Goal: Information Seeking & Learning: Check status

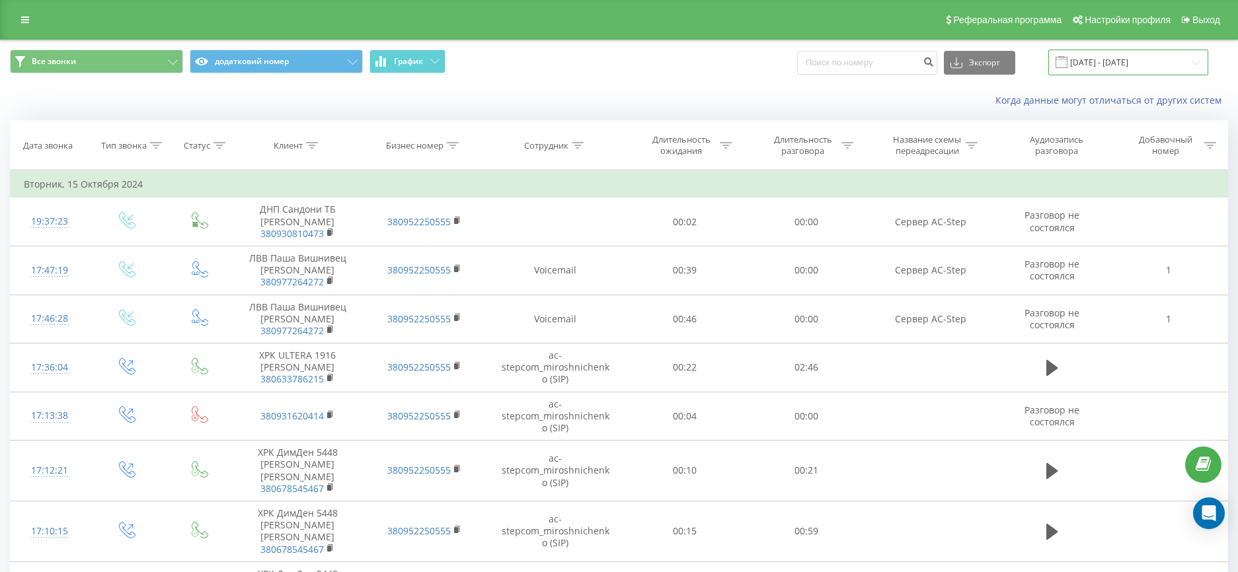
click at [1171, 71] on input "[DATE] - [DATE]" at bounding box center [1128, 63] width 160 height 26
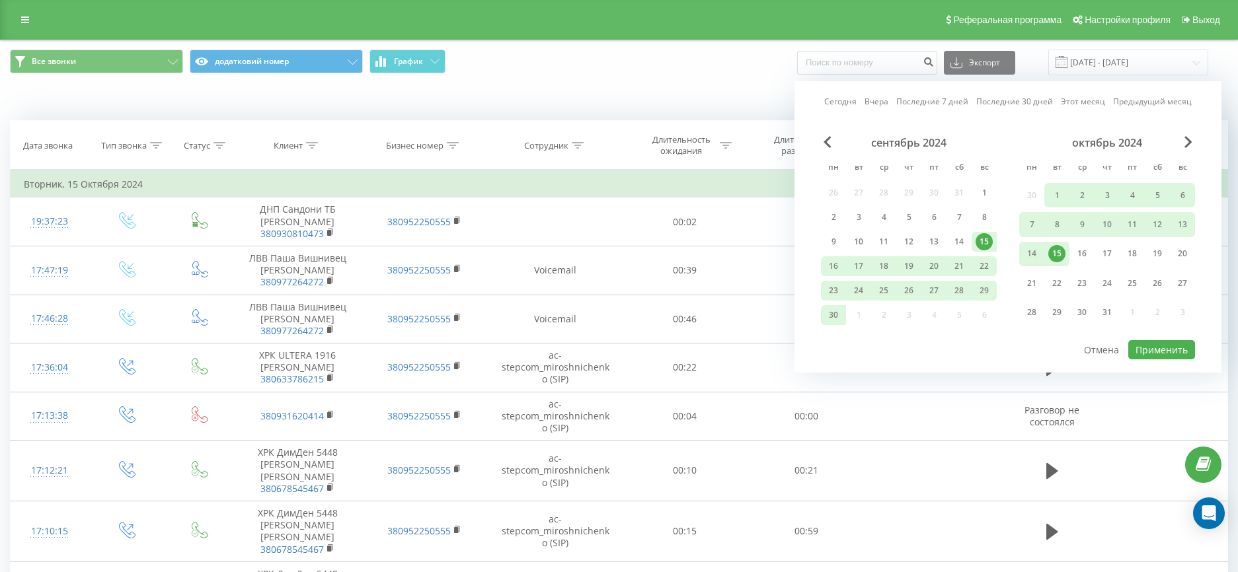
click at [1067, 60] on span at bounding box center [1061, 62] width 12 height 12
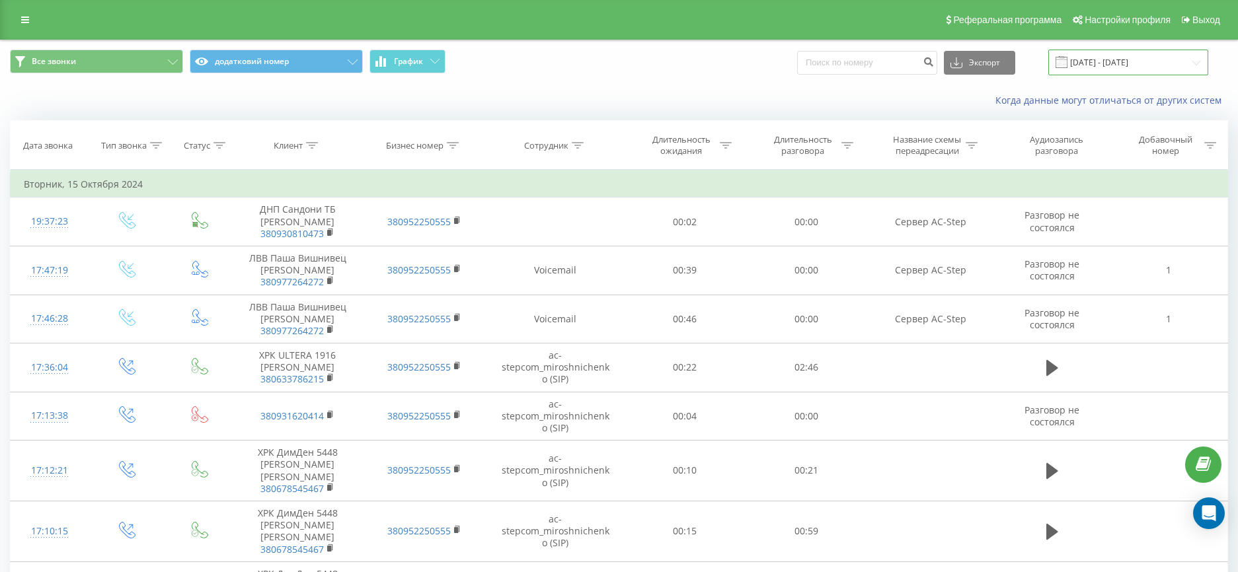
click at [1084, 63] on input "[DATE] - [DATE]" at bounding box center [1128, 63] width 160 height 26
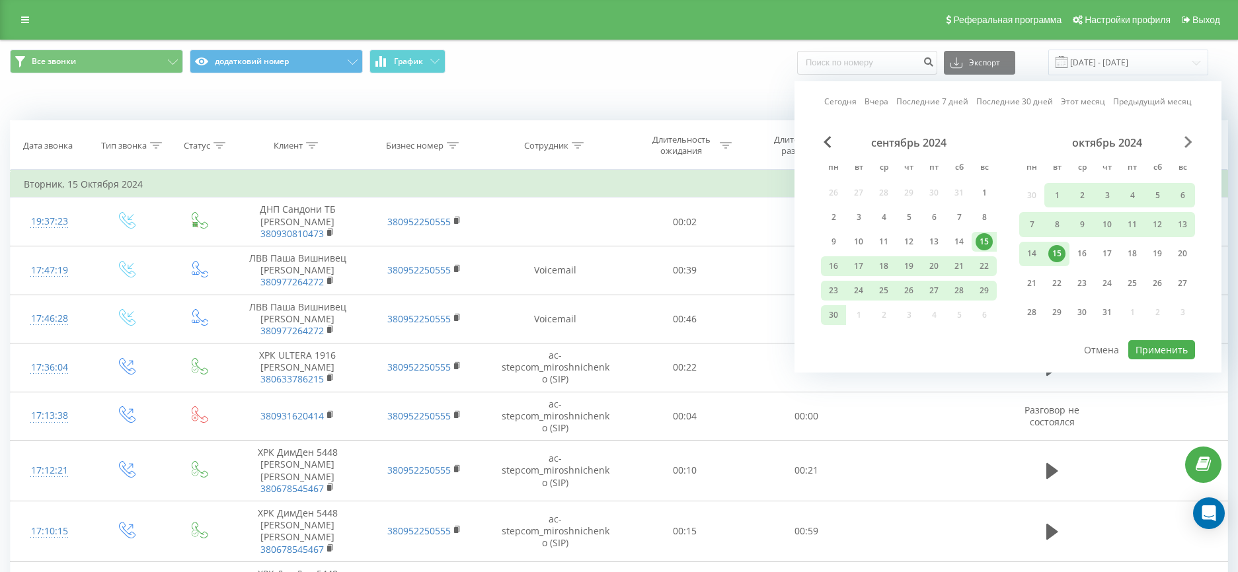
click at [1187, 147] on span "Next Month" at bounding box center [1188, 142] width 8 height 12
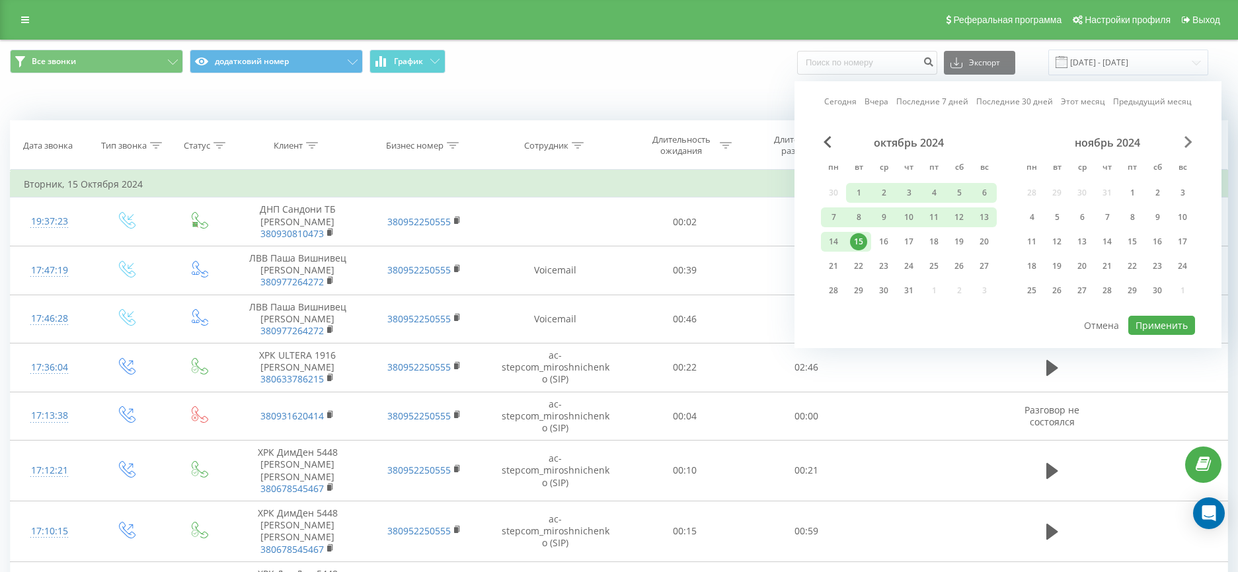
click at [1187, 147] on span "Next Month" at bounding box center [1188, 142] width 8 height 12
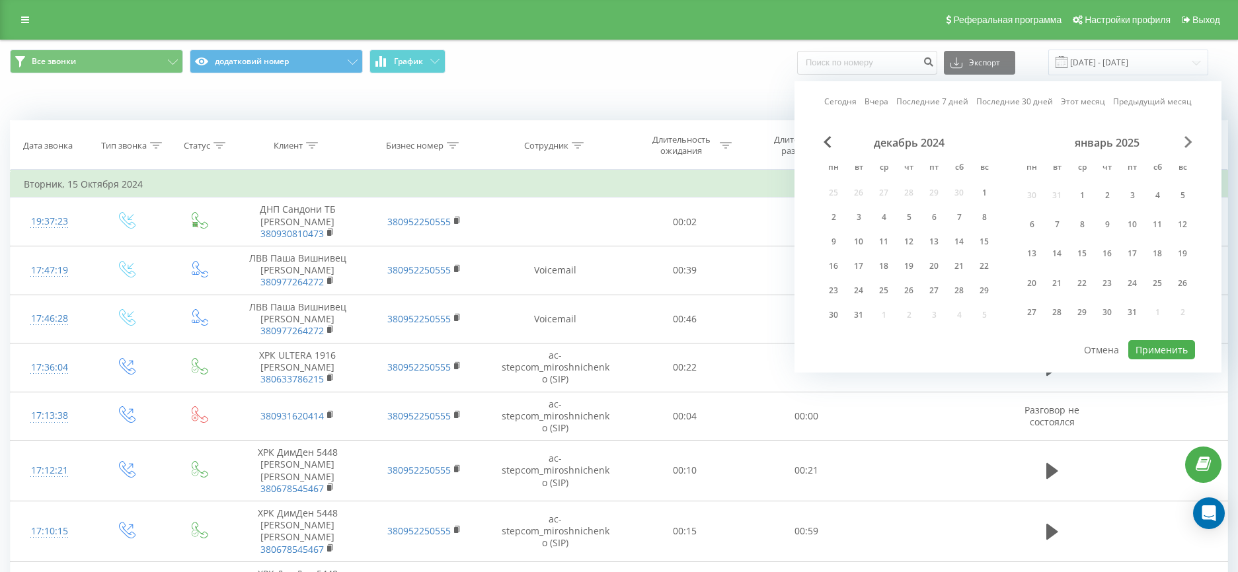
click at [1187, 147] on span "Next Month" at bounding box center [1188, 142] width 8 height 12
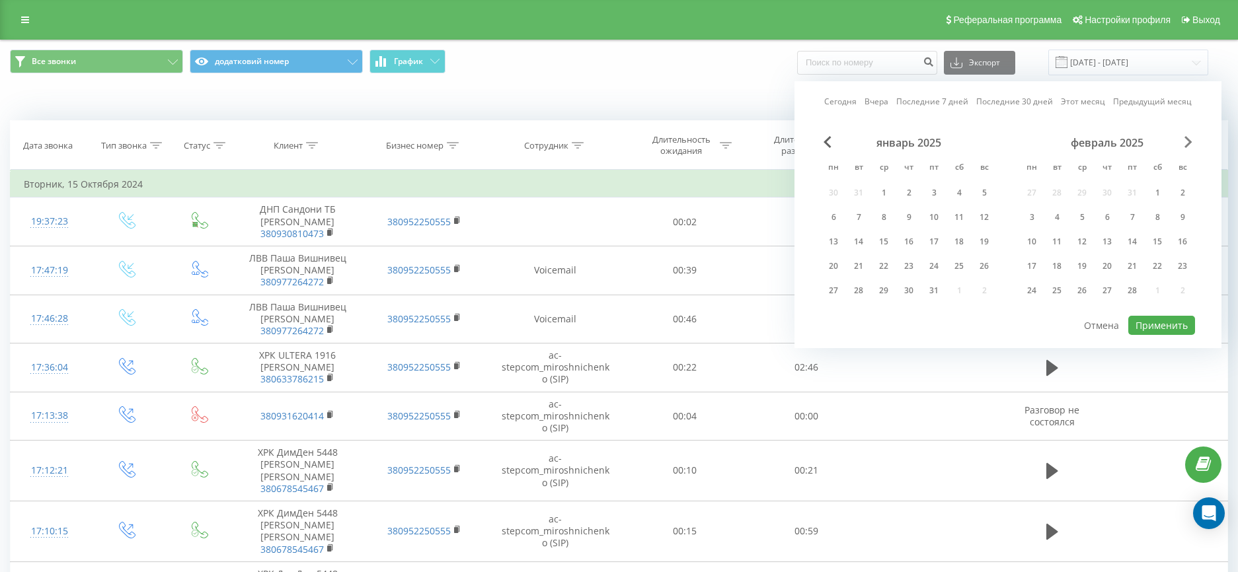
click at [1187, 147] on span "Next Month" at bounding box center [1188, 142] width 8 height 12
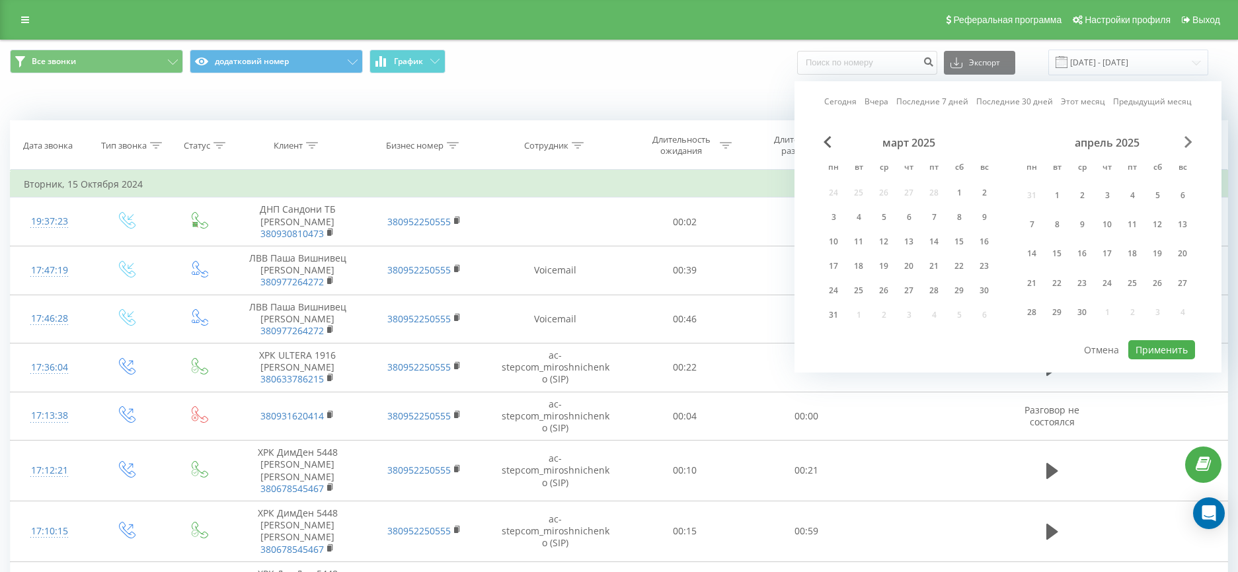
click at [1187, 147] on span "Next Month" at bounding box center [1188, 142] width 8 height 12
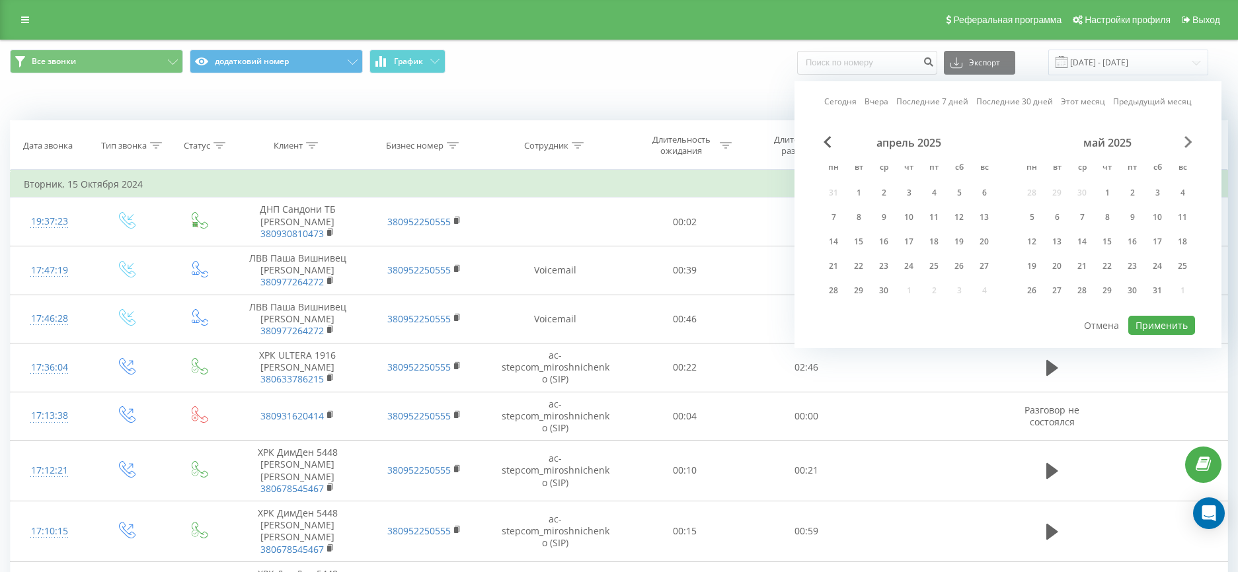
click at [1187, 147] on span "Next Month" at bounding box center [1188, 142] width 8 height 12
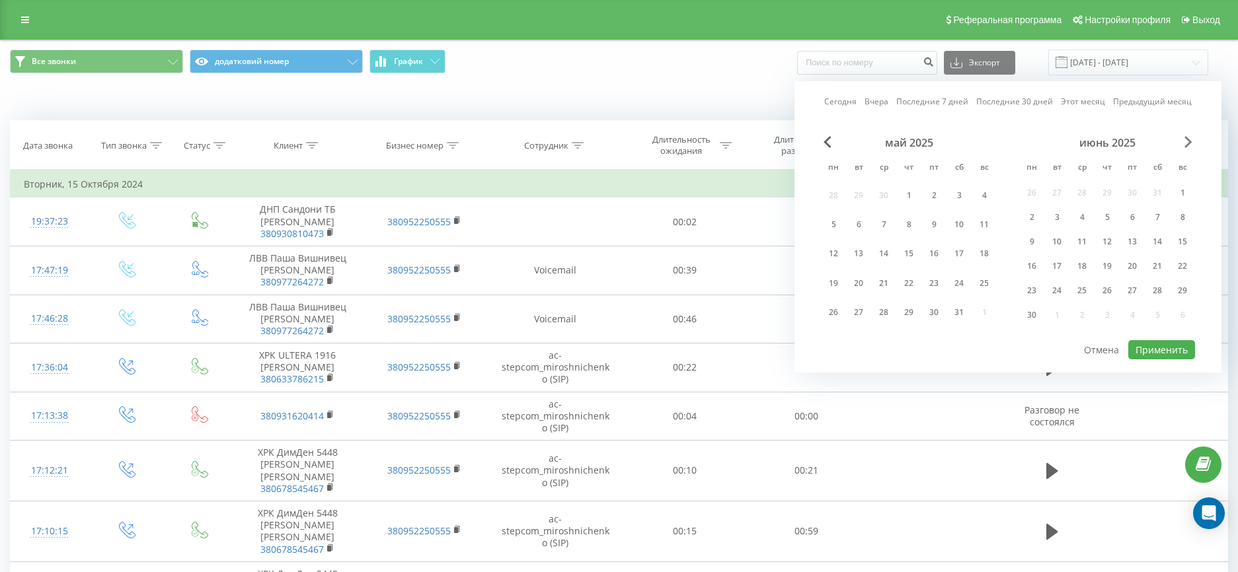
click at [1187, 147] on span "Next Month" at bounding box center [1188, 142] width 8 height 12
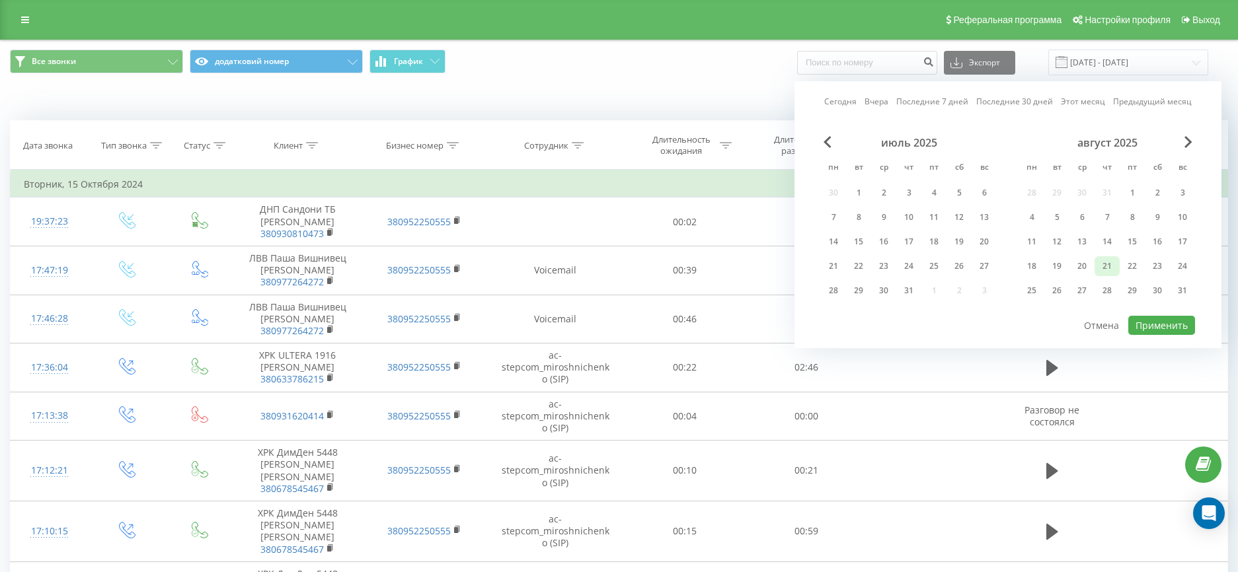
click at [1114, 262] on div "21" at bounding box center [1106, 266] width 17 height 17
click at [1078, 275] on div "20" at bounding box center [1081, 266] width 25 height 20
click at [1166, 326] on button "Применить" at bounding box center [1161, 325] width 67 height 19
type input "[DATE] - [DATE]"
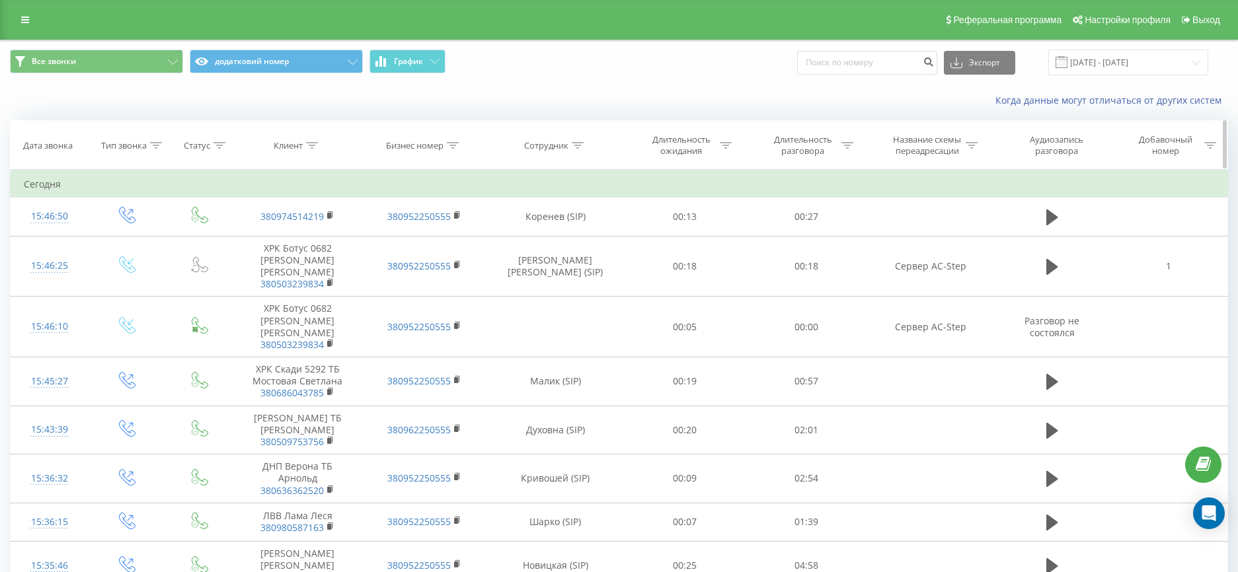
click at [219, 149] on div at bounding box center [219, 145] width 12 height 11
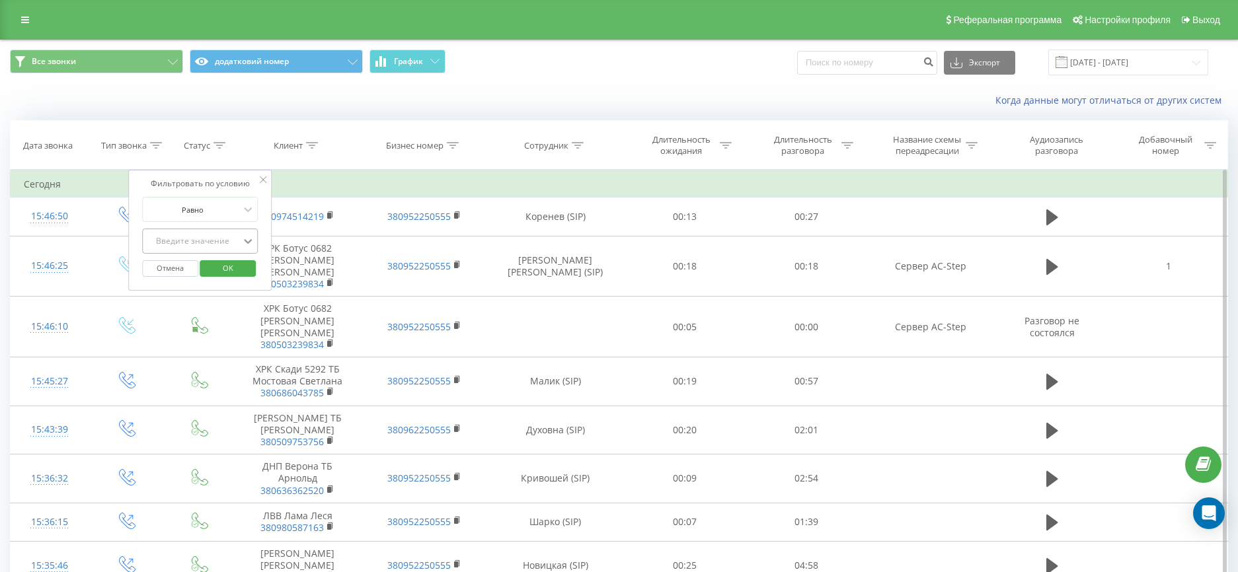
click at [243, 241] on icon at bounding box center [247, 241] width 13 height 13
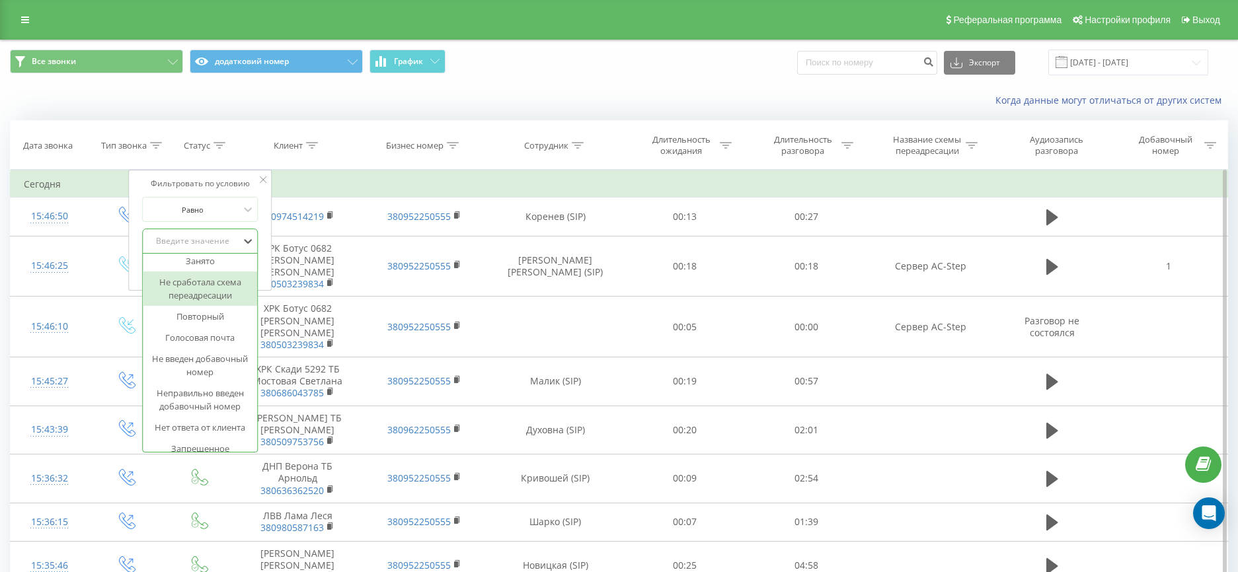
scroll to position [156, 0]
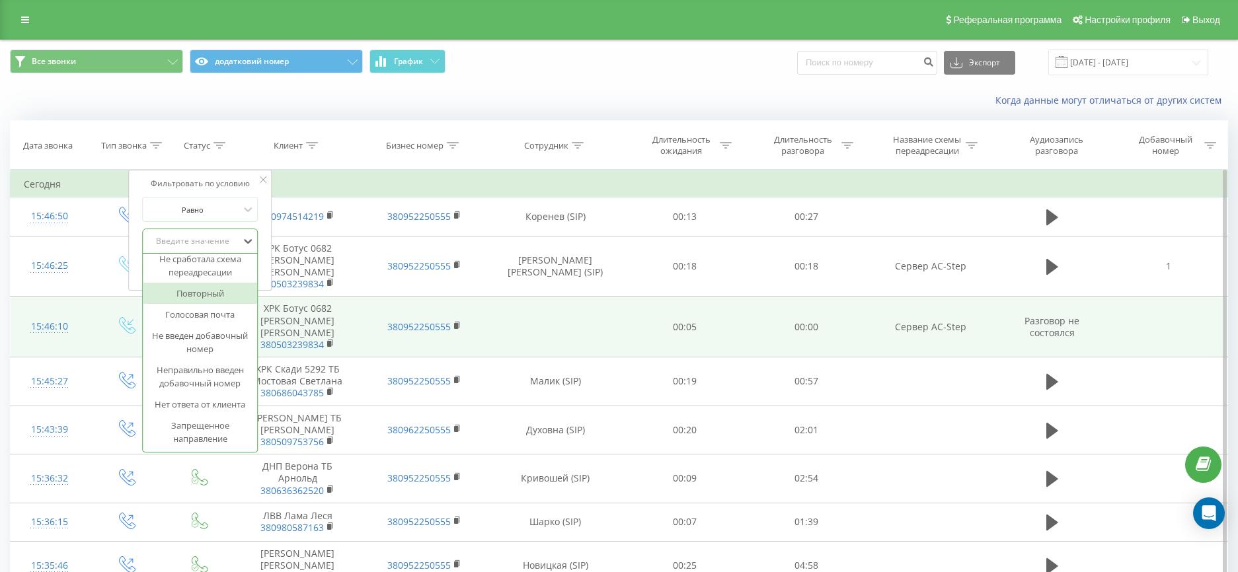
click at [671, 339] on td "00:05" at bounding box center [685, 327] width 122 height 61
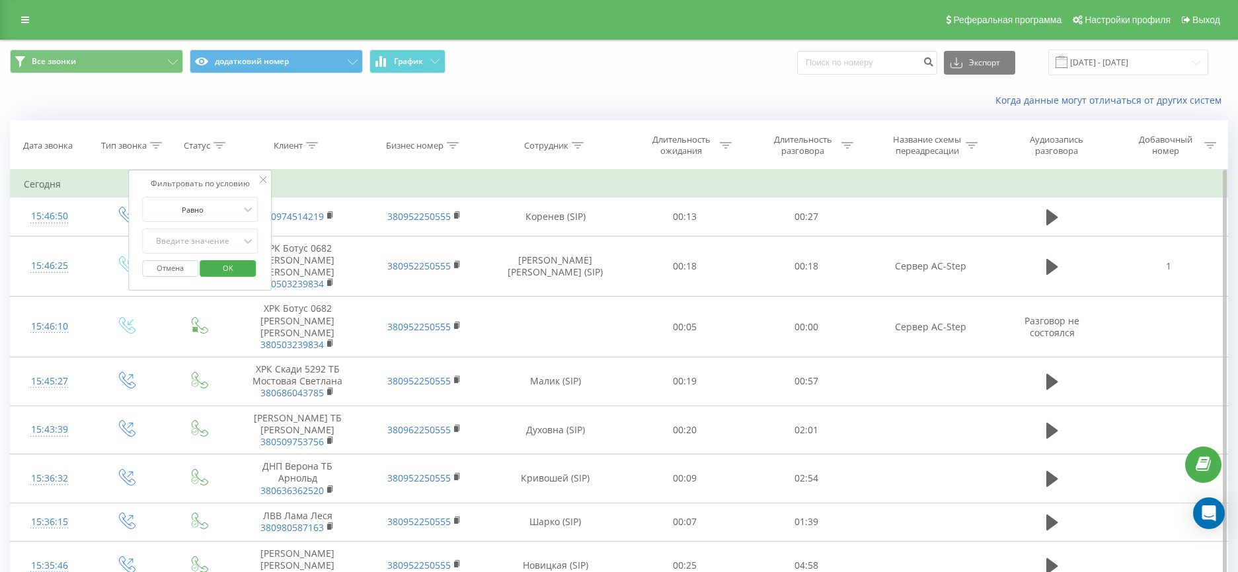
click at [259, 184] on div "Фильтровать по условию Равно Введите значение Отмена OK" at bounding box center [200, 230] width 144 height 121
click at [260, 181] on icon at bounding box center [263, 179] width 7 height 7
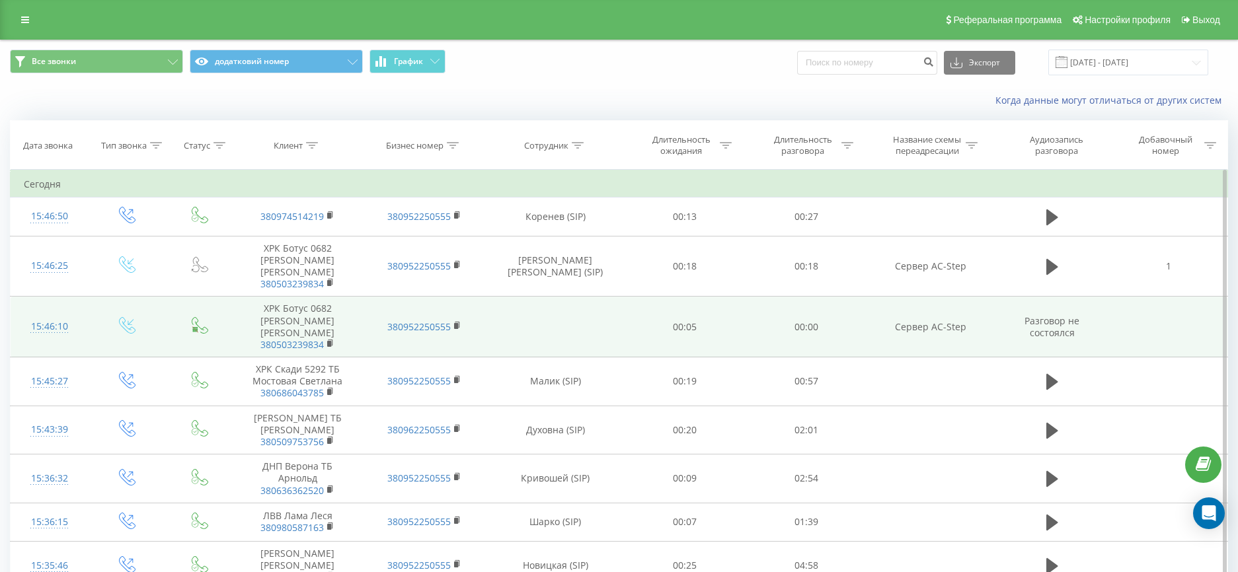
scroll to position [79, 0]
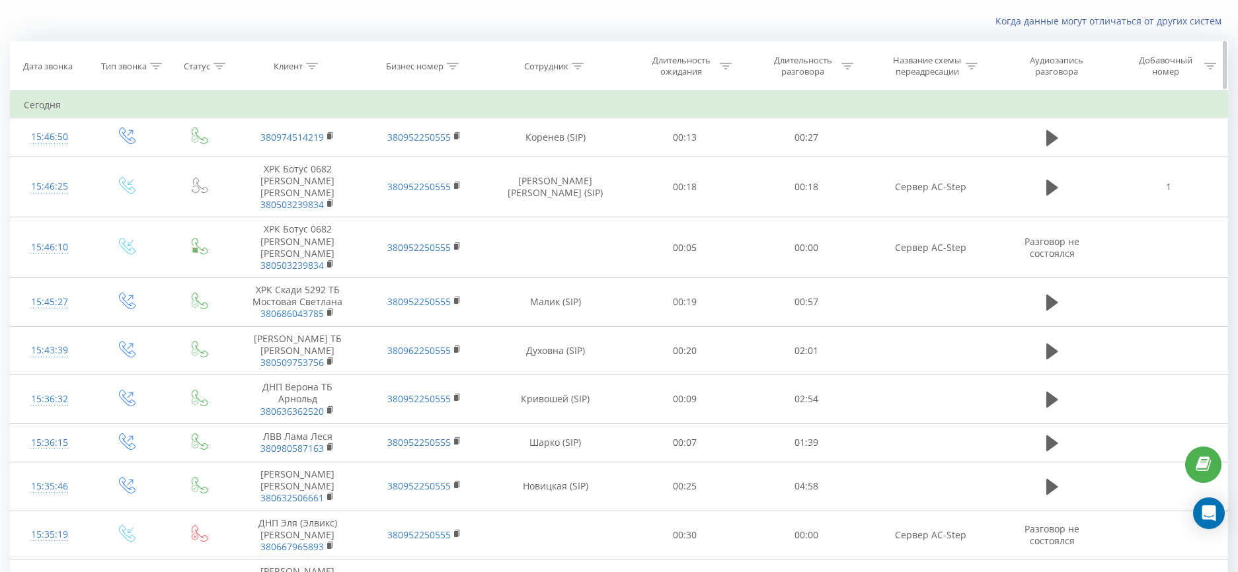
click at [728, 67] on icon at bounding box center [726, 66] width 12 height 7
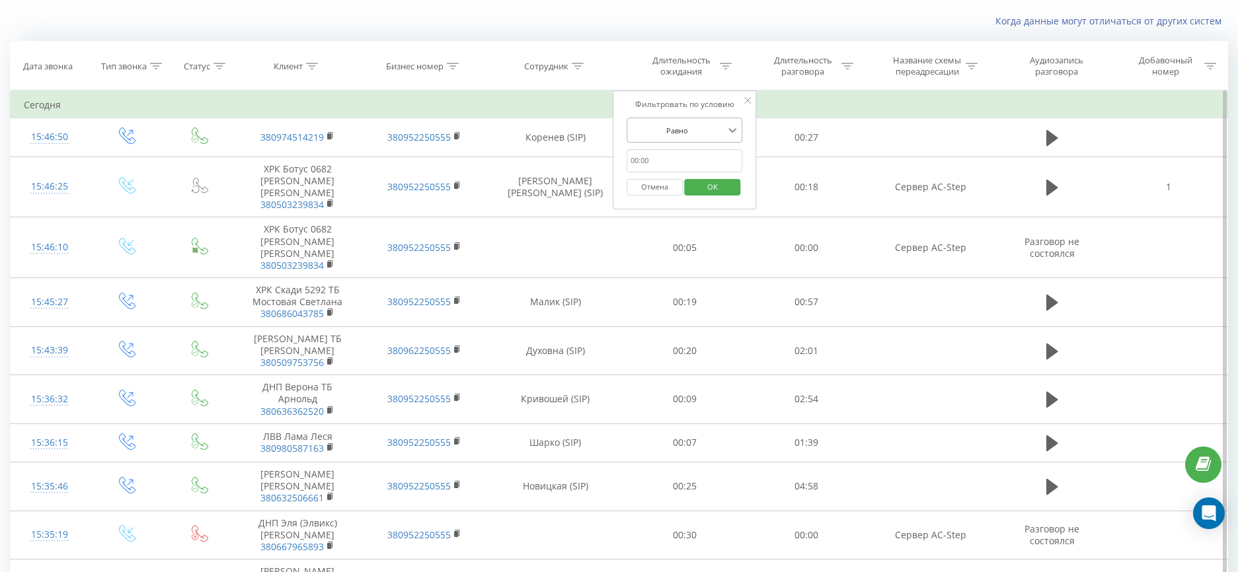
click at [728, 133] on icon at bounding box center [732, 130] width 13 height 13
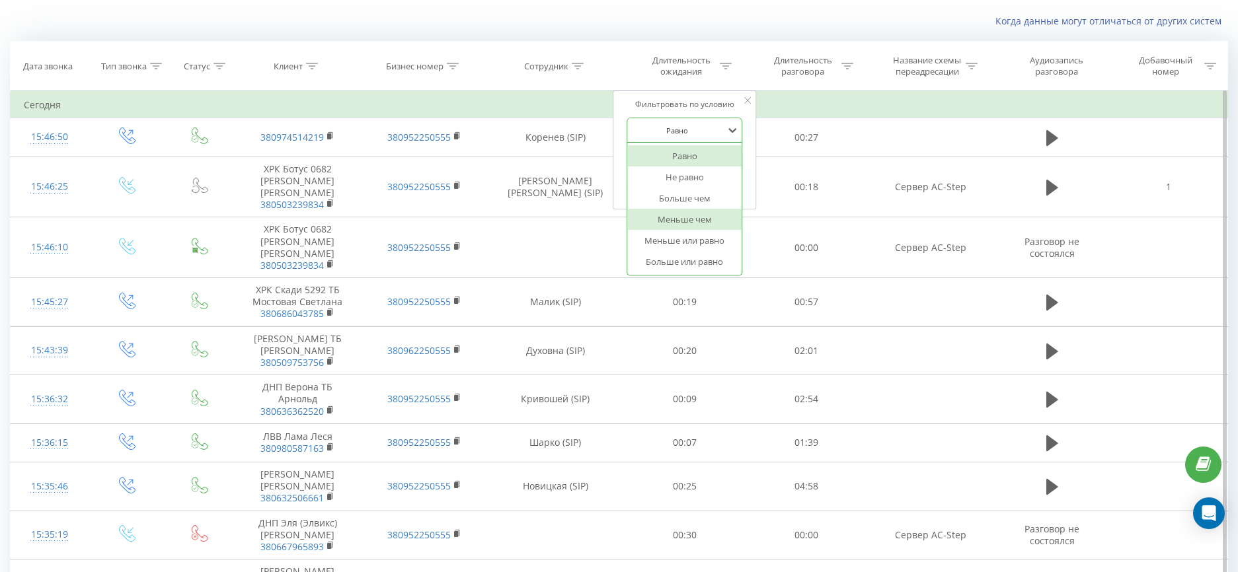
click at [698, 215] on div "Меньше чем" at bounding box center [684, 219] width 115 height 21
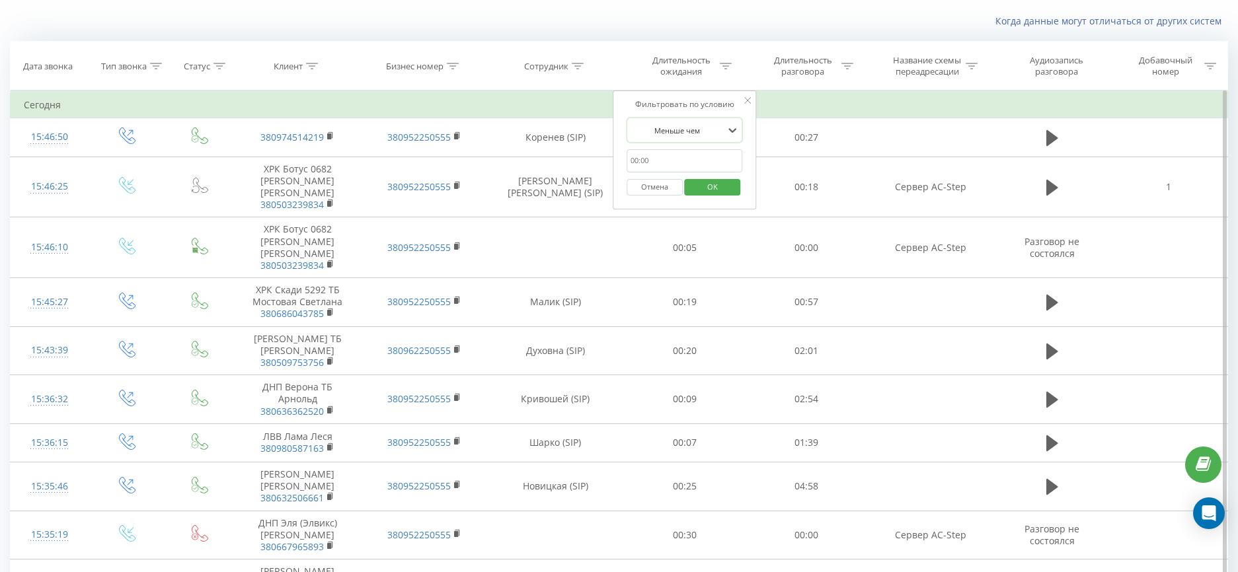
click at [678, 157] on input "text" at bounding box center [684, 160] width 116 height 23
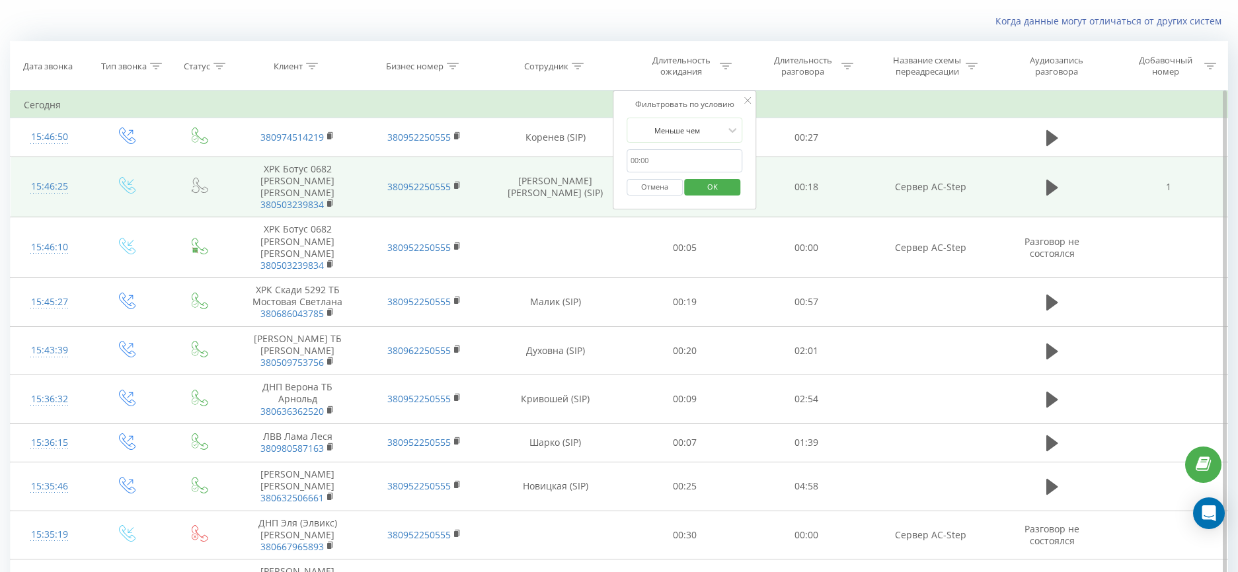
drag, startPoint x: 665, startPoint y: 156, endPoint x: 569, endPoint y: 157, distance: 95.8
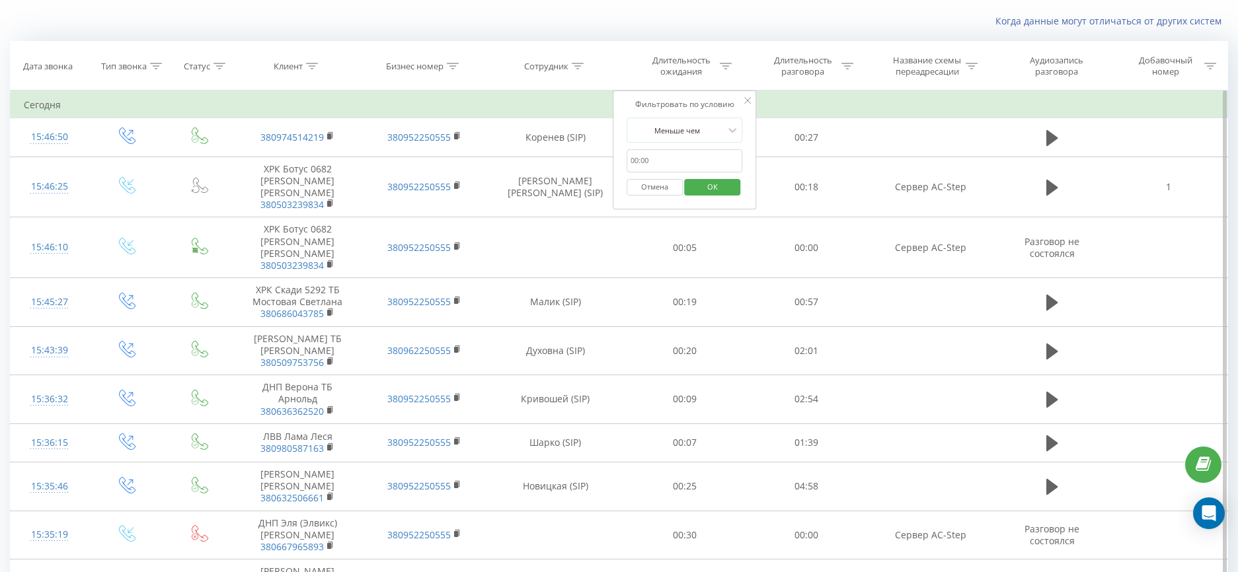
click at [651, 157] on input "text" at bounding box center [684, 160] width 116 height 23
type input "0"
click button "OK" at bounding box center [713, 187] width 56 height 17
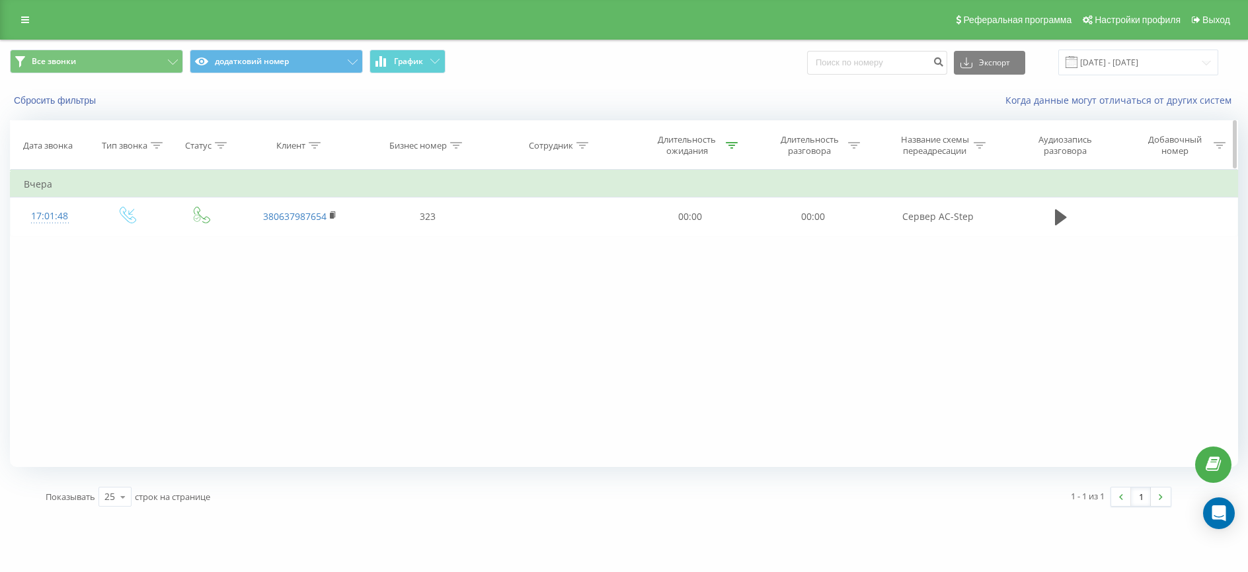
click at [724, 147] on div "Длительность ожидания" at bounding box center [695, 145] width 86 height 22
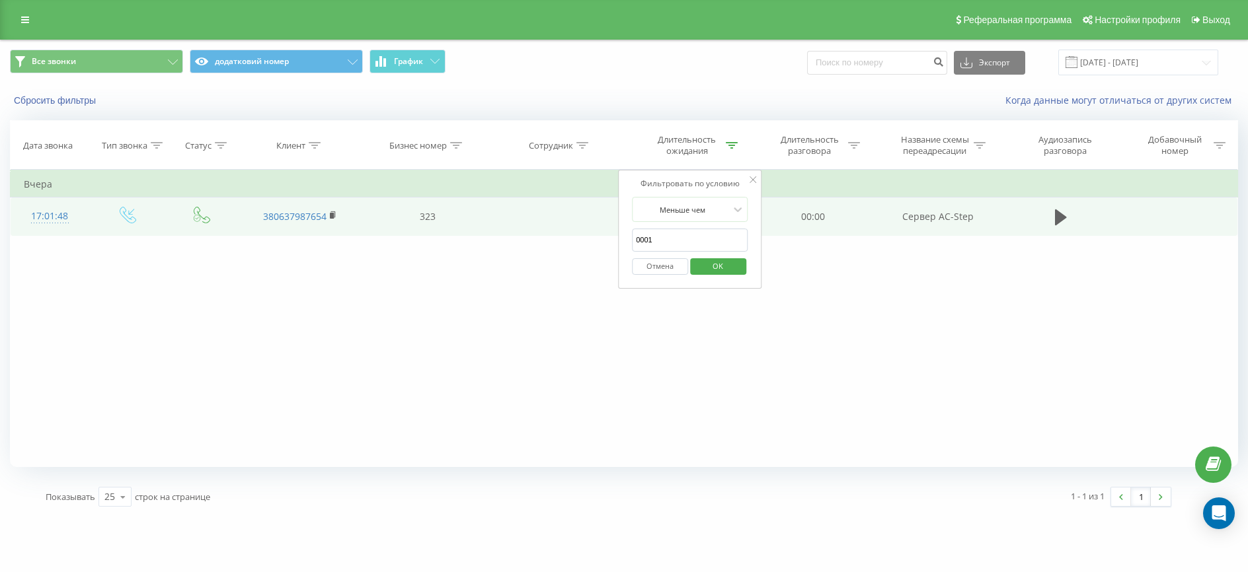
drag, startPoint x: 673, startPoint y: 246, endPoint x: 592, endPoint y: 226, distance: 83.7
click at [592, 226] on table "Фильтровать по условию Равно Введите значение Отмена OK Фильтровать по условию …" at bounding box center [624, 203] width 1228 height 66
click button "OK" at bounding box center [718, 266] width 56 height 17
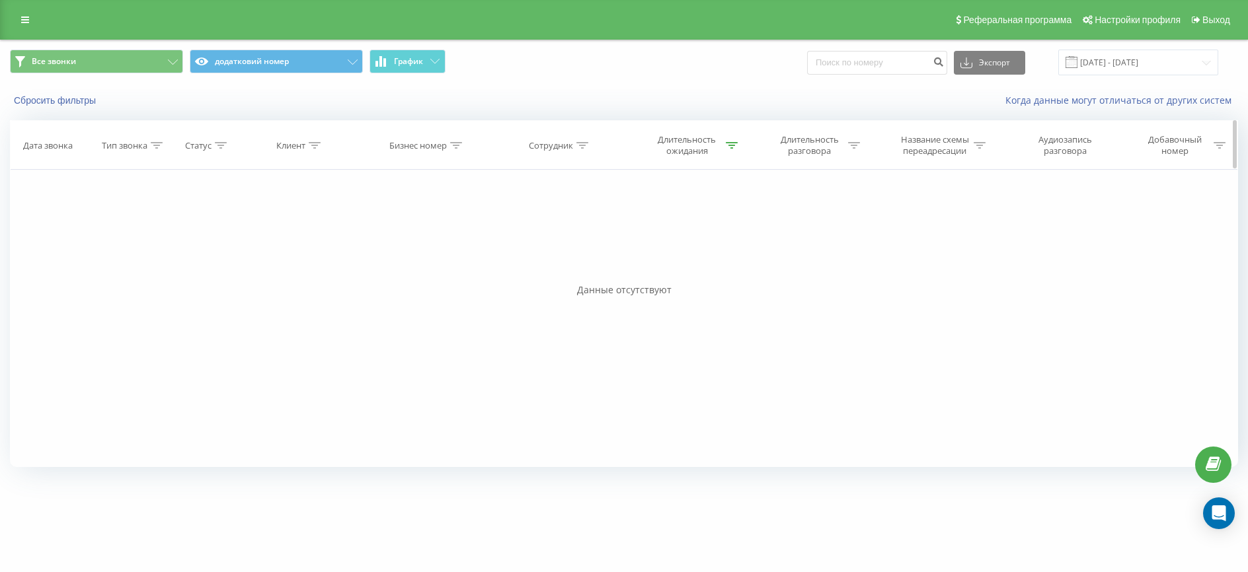
click at [723, 140] on div "Длительность ожидания" at bounding box center [695, 145] width 86 height 22
drag, startPoint x: 658, startPoint y: 242, endPoint x: 606, endPoint y: 237, distance: 52.4
click at [606, 237] on div "Фильтровать по условию Равно Введите значение Отмена OK Фильтровать по условию …" at bounding box center [624, 318] width 1228 height 297
click button "OK" at bounding box center [718, 266] width 56 height 17
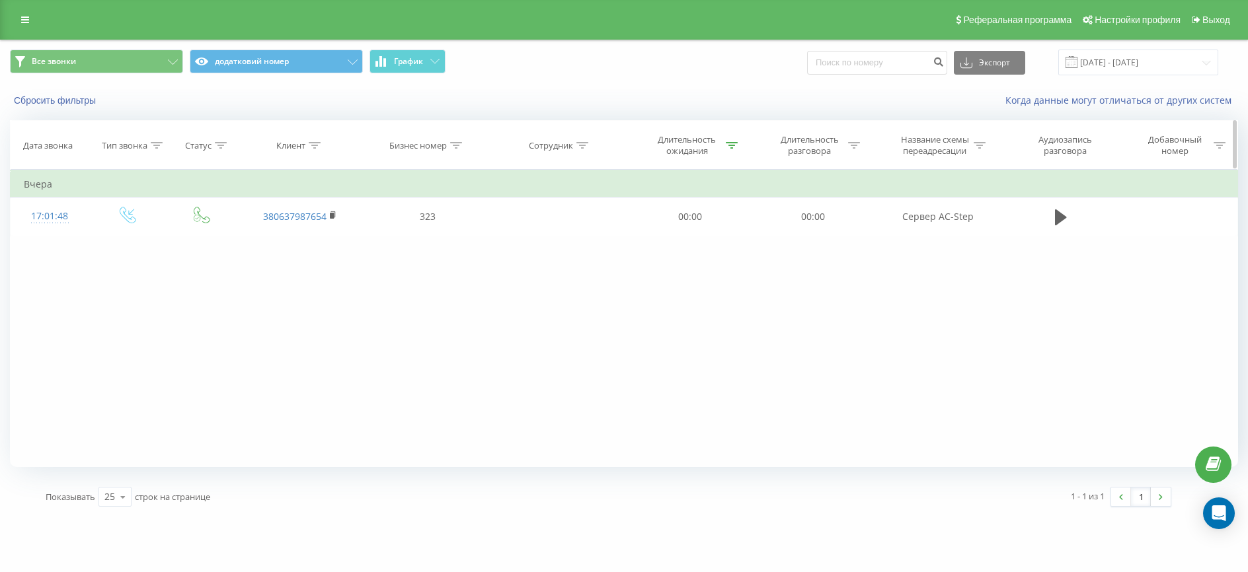
click at [735, 141] on div at bounding box center [732, 145] width 12 height 11
drag, startPoint x: 674, startPoint y: 248, endPoint x: 631, endPoint y: 242, distance: 43.4
click at [631, 242] on div "Фильтровать по условию Меньше чем 1 Отмена OK" at bounding box center [690, 229] width 144 height 119
click at [730, 201] on div "Меньше чем" at bounding box center [682, 210] width 96 height 20
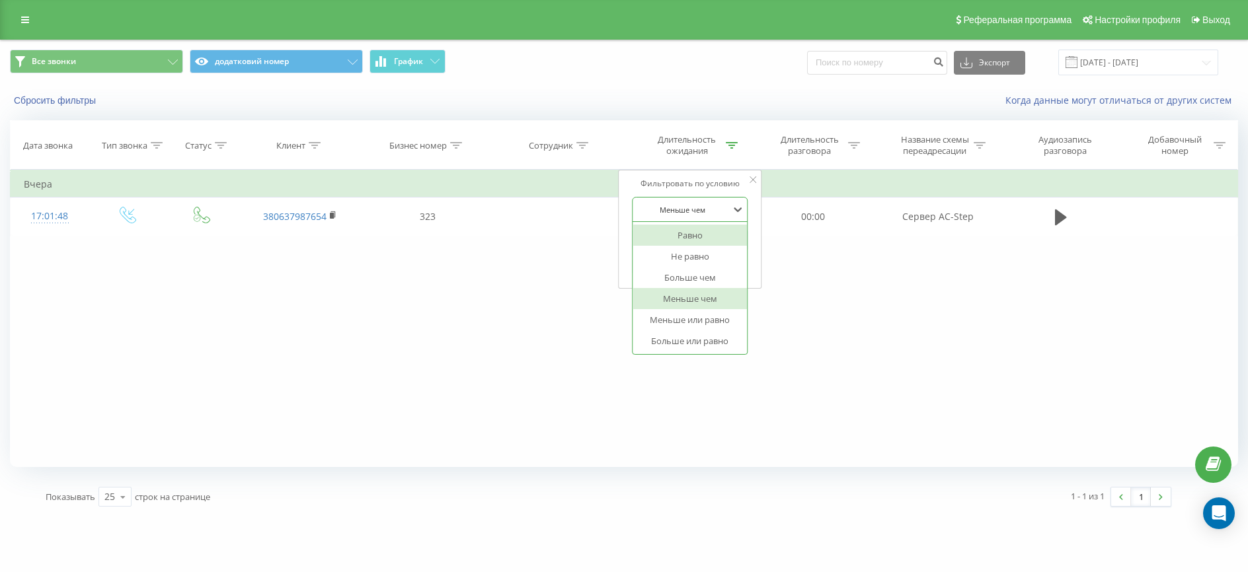
click at [754, 181] on icon at bounding box center [753, 179] width 7 height 7
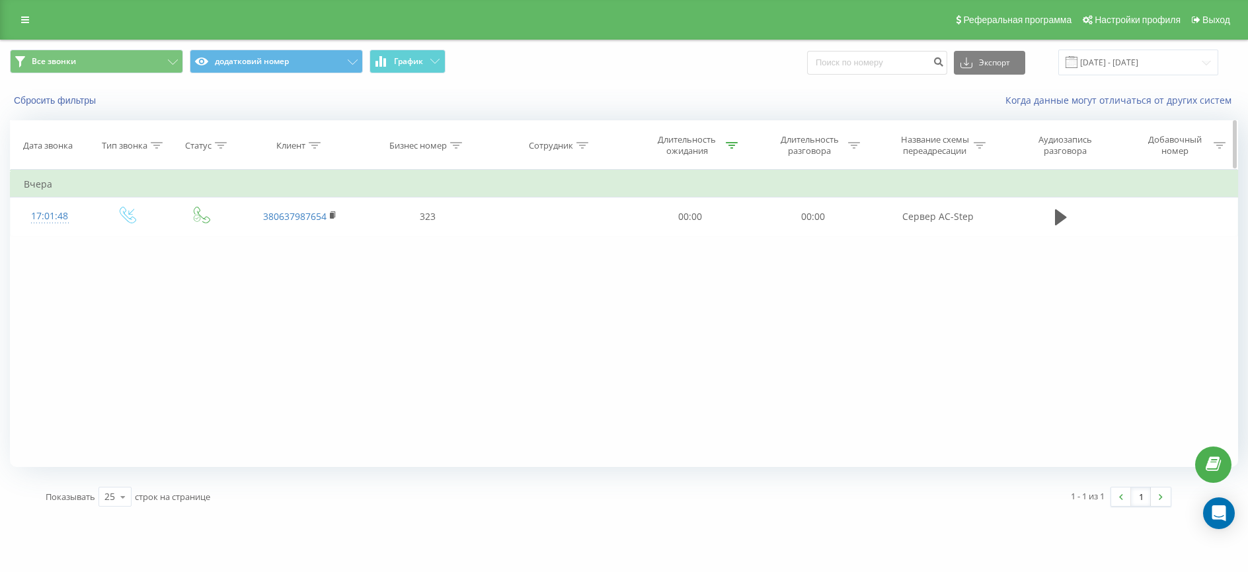
click at [738, 145] on div "Длительность ожидания" at bounding box center [689, 145] width 123 height 22
click at [747, 204] on div "Меньше чем" at bounding box center [690, 209] width 116 height 25
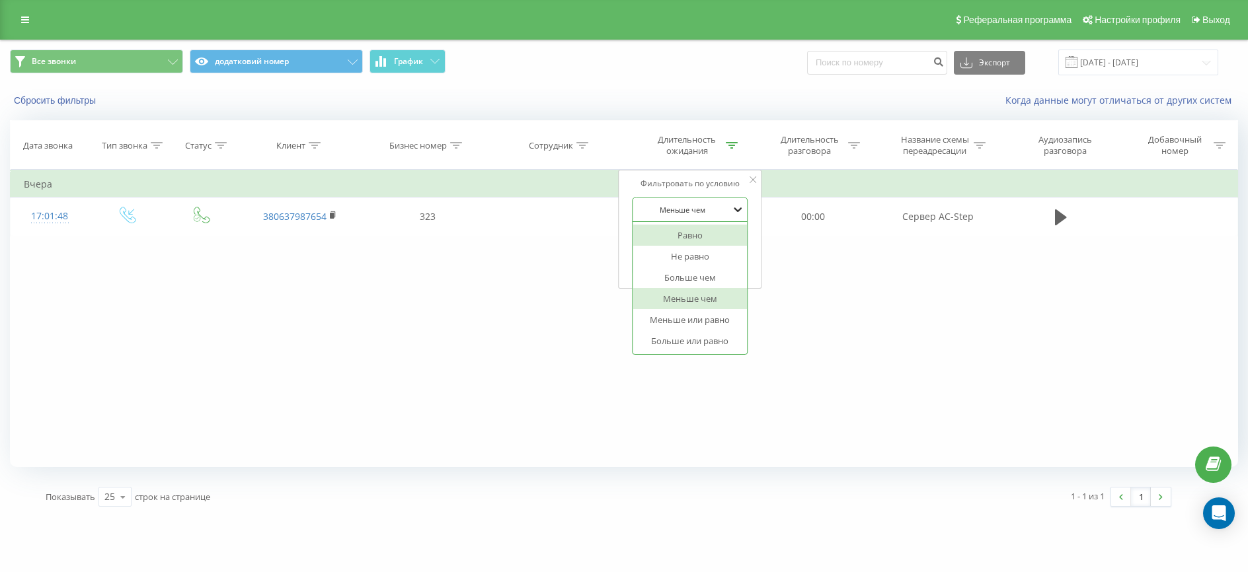
click at [741, 207] on icon at bounding box center [737, 209] width 13 height 13
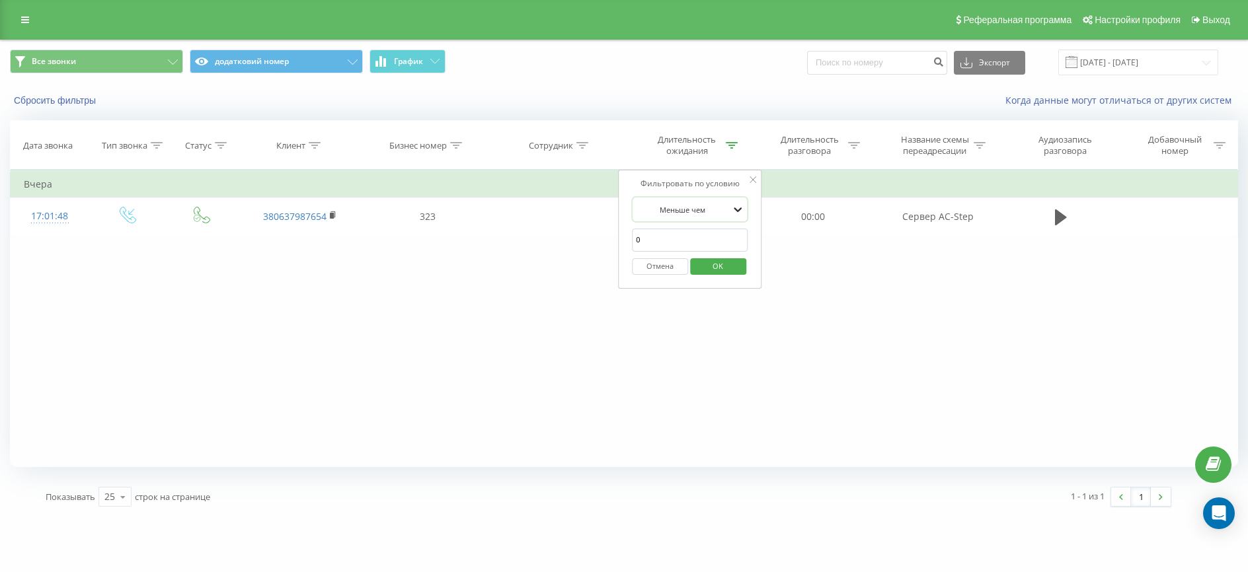
click at [741, 207] on icon at bounding box center [737, 209] width 13 height 13
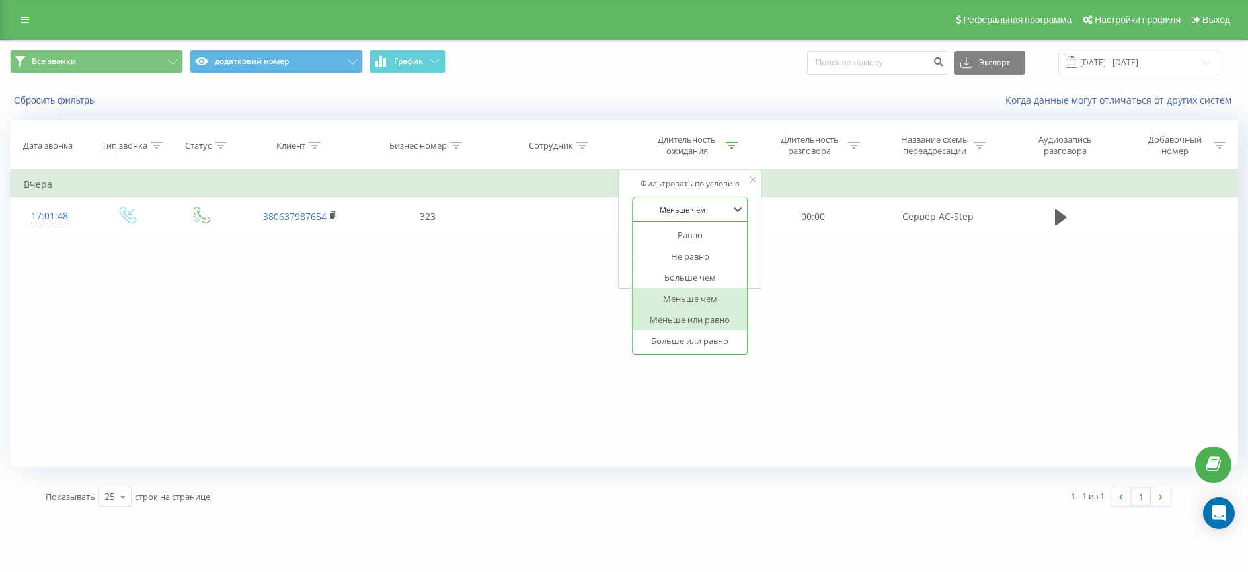
click at [691, 321] on div "Меньше или равно" at bounding box center [689, 319] width 115 height 21
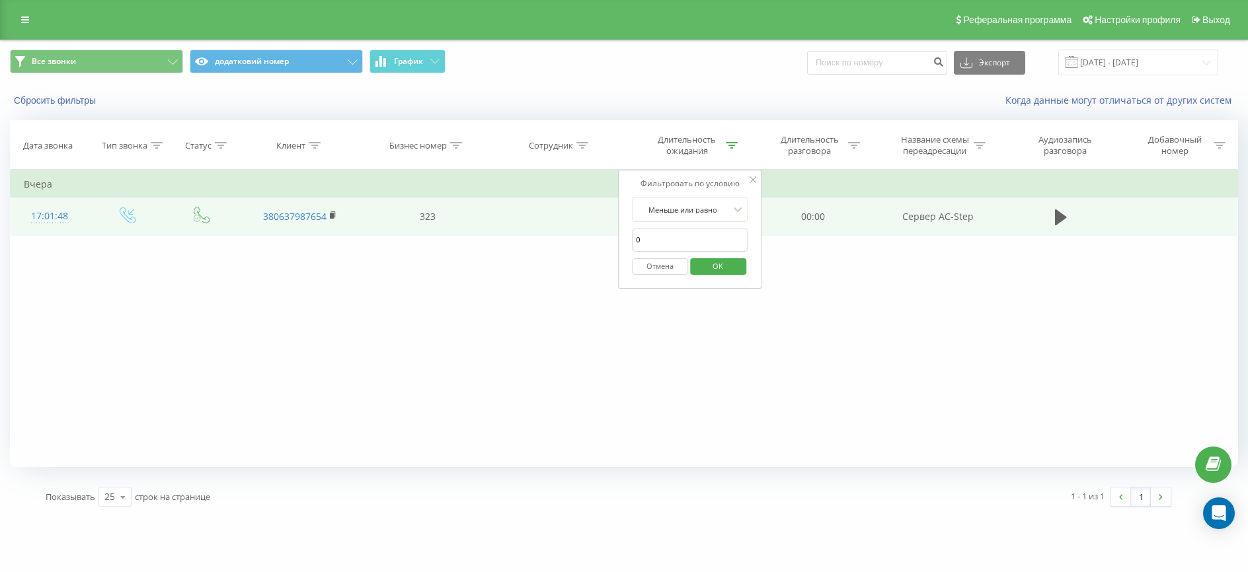
drag, startPoint x: 684, startPoint y: 239, endPoint x: 548, endPoint y: 222, distance: 136.5
click at [548, 222] on table "Фильтровать по условию Равно Введите значение Отмена OK Фильтровать по условию …" at bounding box center [624, 203] width 1228 height 66
click button "OK" at bounding box center [718, 266] width 56 height 17
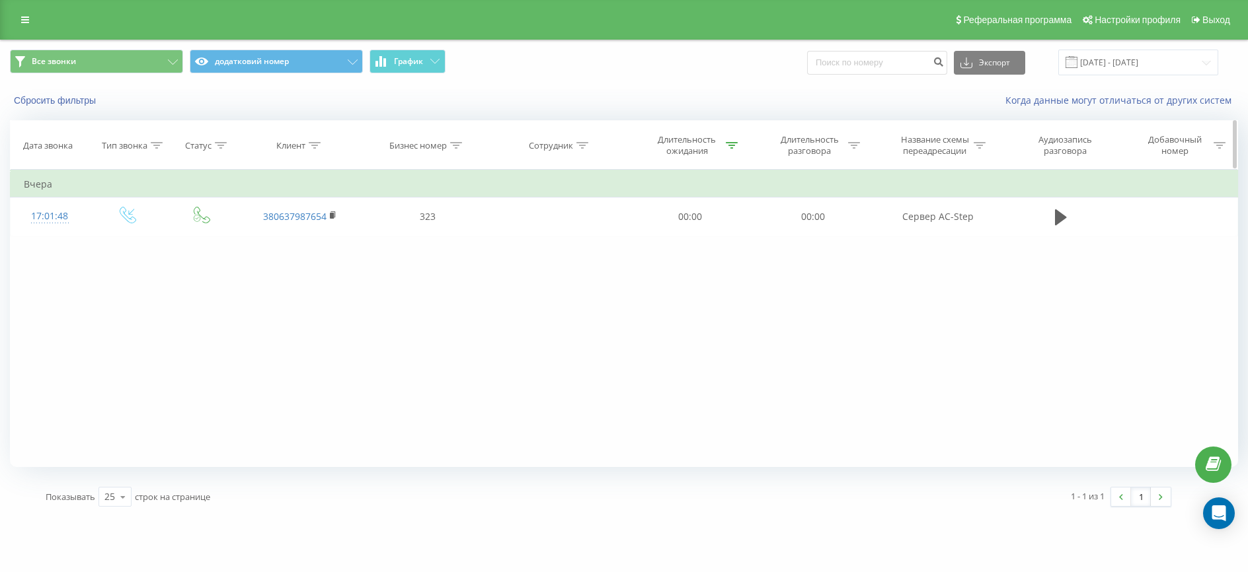
click at [728, 147] on icon at bounding box center [732, 145] width 12 height 7
drag, startPoint x: 673, startPoint y: 251, endPoint x: 591, endPoint y: 238, distance: 83.0
click at [591, 238] on div "Фильтровать по условию Равно Введите значение Отмена OK Фильтровать по условию …" at bounding box center [624, 318] width 1228 height 297
click button "OK" at bounding box center [718, 266] width 56 height 17
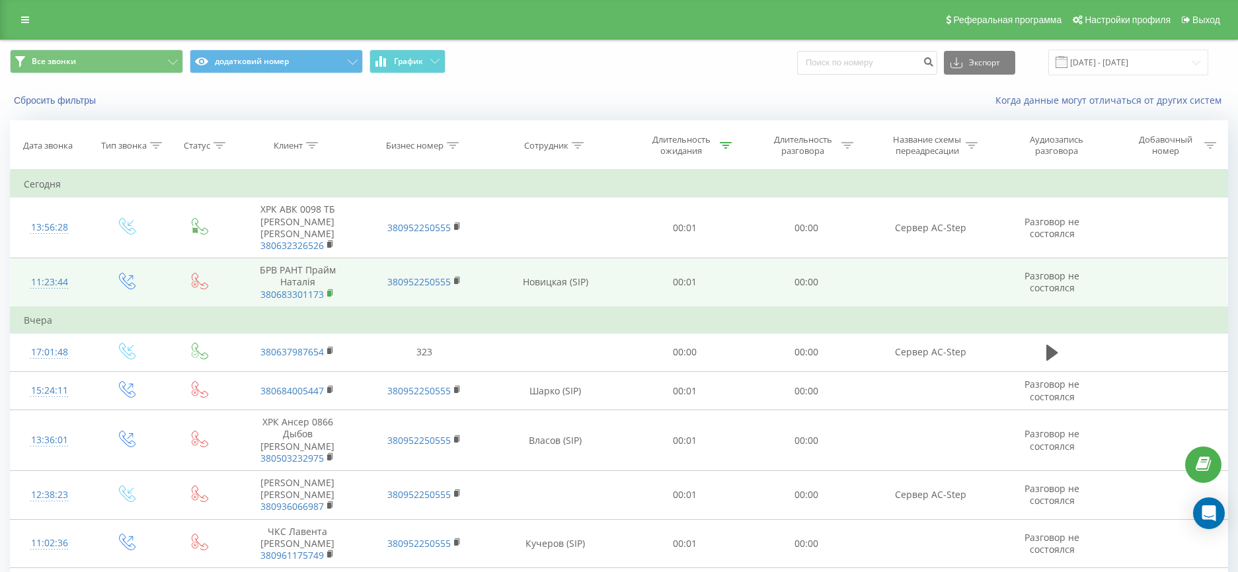
click at [329, 296] on rect at bounding box center [329, 293] width 4 height 6
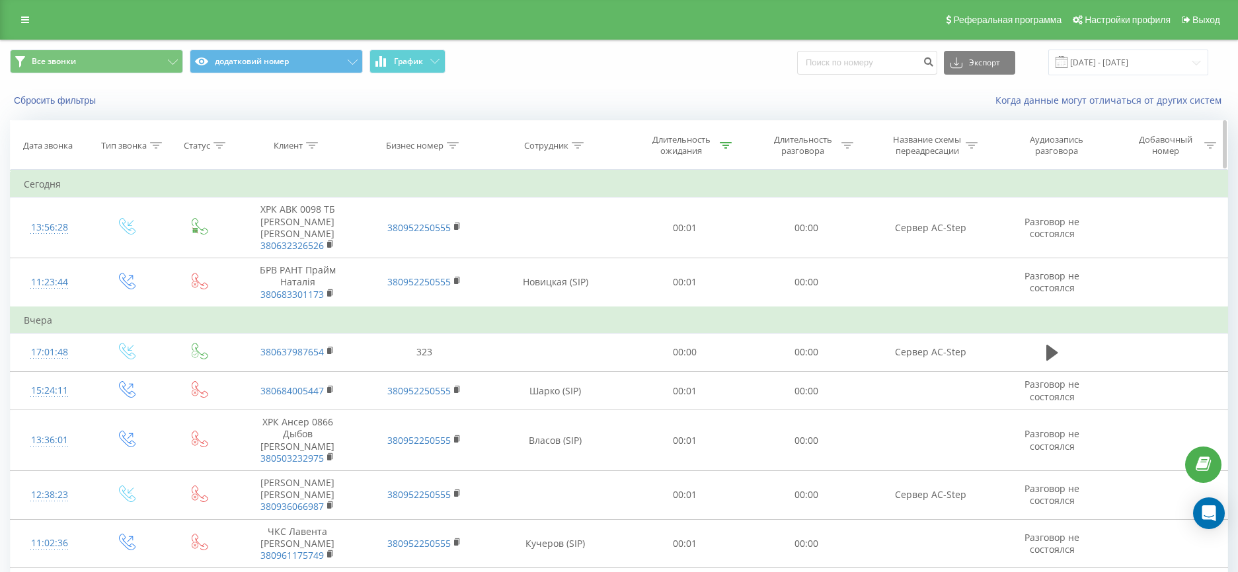
click at [724, 148] on icon at bounding box center [726, 145] width 12 height 7
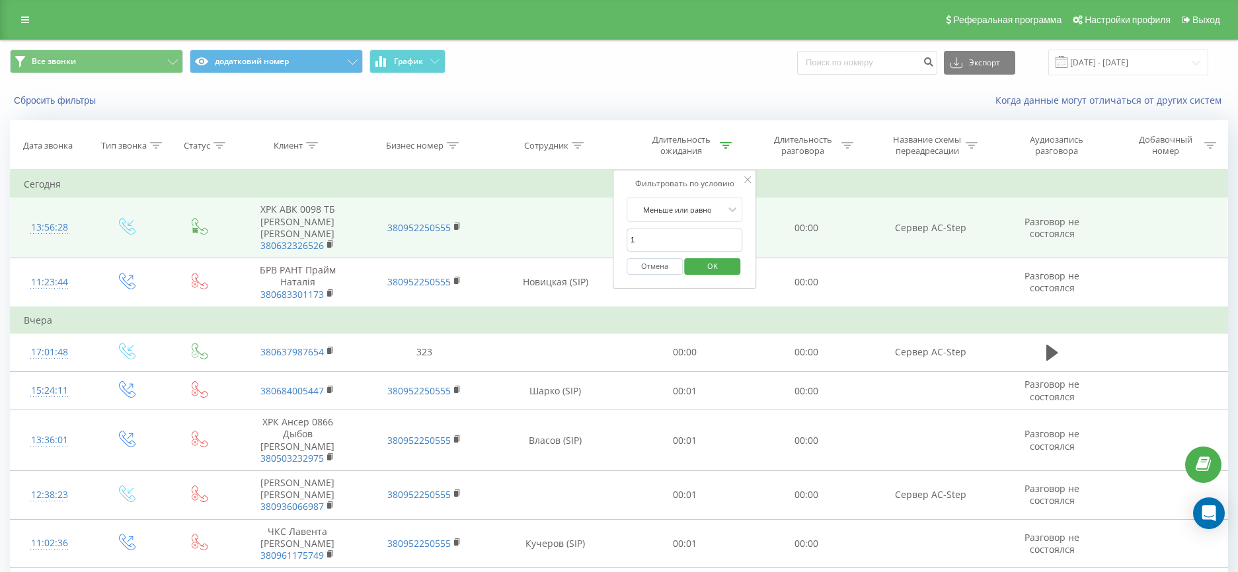
drag, startPoint x: 668, startPoint y: 242, endPoint x: 587, endPoint y: 242, distance: 80.6
click at [587, 242] on table "Фильтровать по условию Равно Введите значение Отмена OK Фильтровать по условию …" at bounding box center [619, 388] width 1218 height 437
click button "OK" at bounding box center [713, 266] width 56 height 17
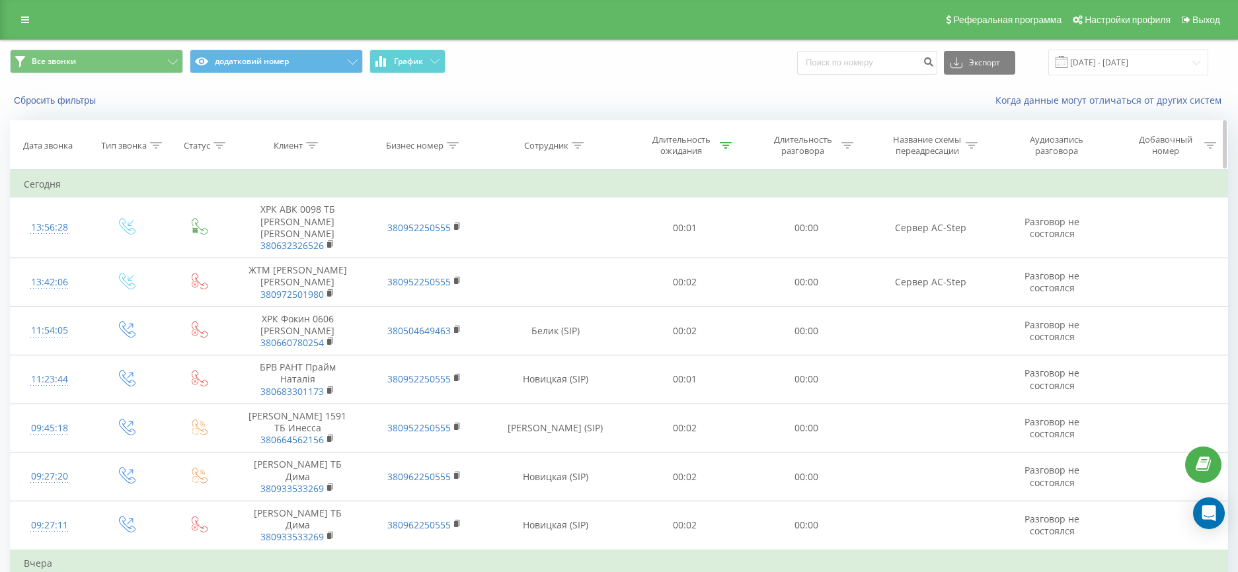
click at [721, 142] on icon at bounding box center [726, 145] width 12 height 7
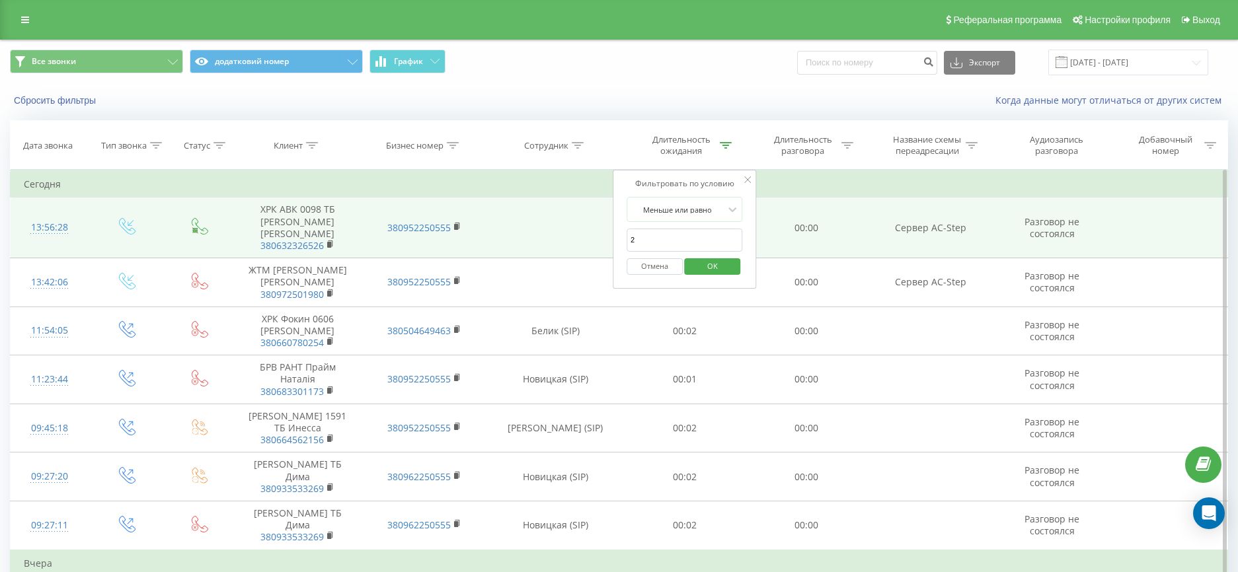
drag, startPoint x: 652, startPoint y: 246, endPoint x: 569, endPoint y: 228, distance: 85.2
click at [569, 228] on table "Фильтровать по условию Равно Введите значение Отмена OK Фильтровать по условию …" at bounding box center [619, 510] width 1218 height 680
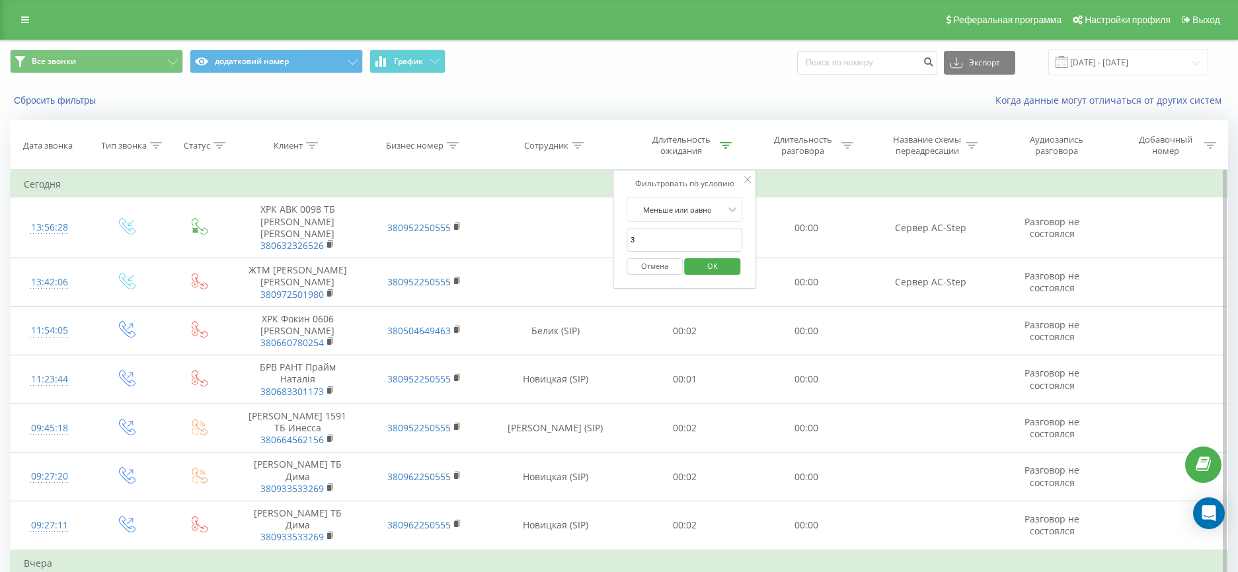
click at [830, 178] on td "Сегодня" at bounding box center [619, 184] width 1217 height 26
click at [702, 272] on span "OK" at bounding box center [712, 266] width 37 height 20
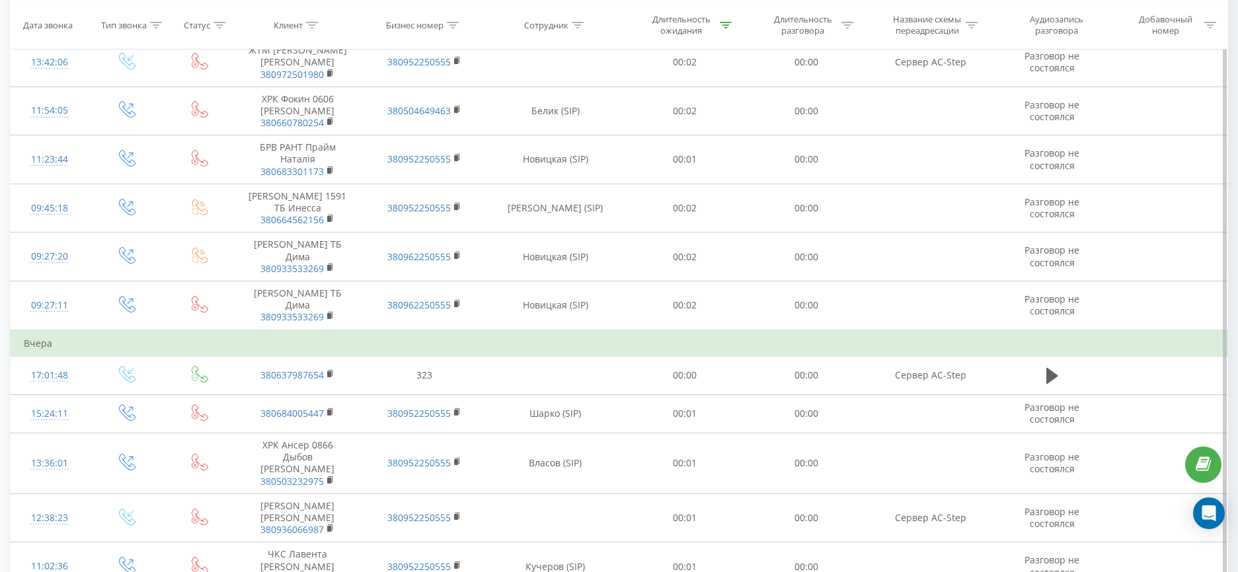
scroll to position [11, 0]
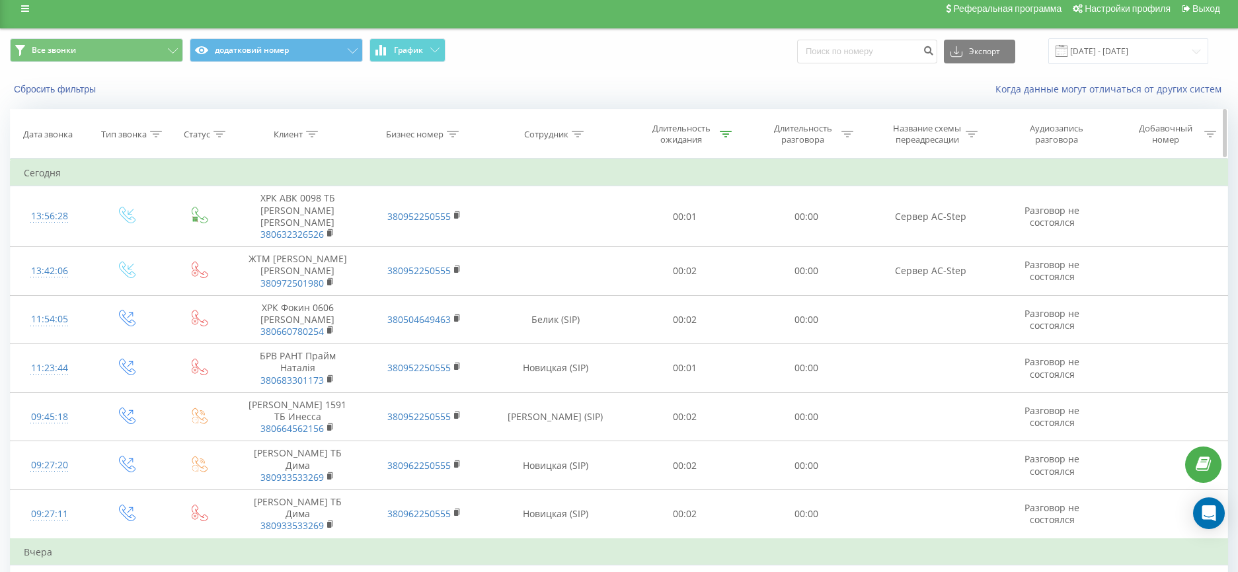
click at [162, 133] on icon at bounding box center [156, 134] width 12 height 7
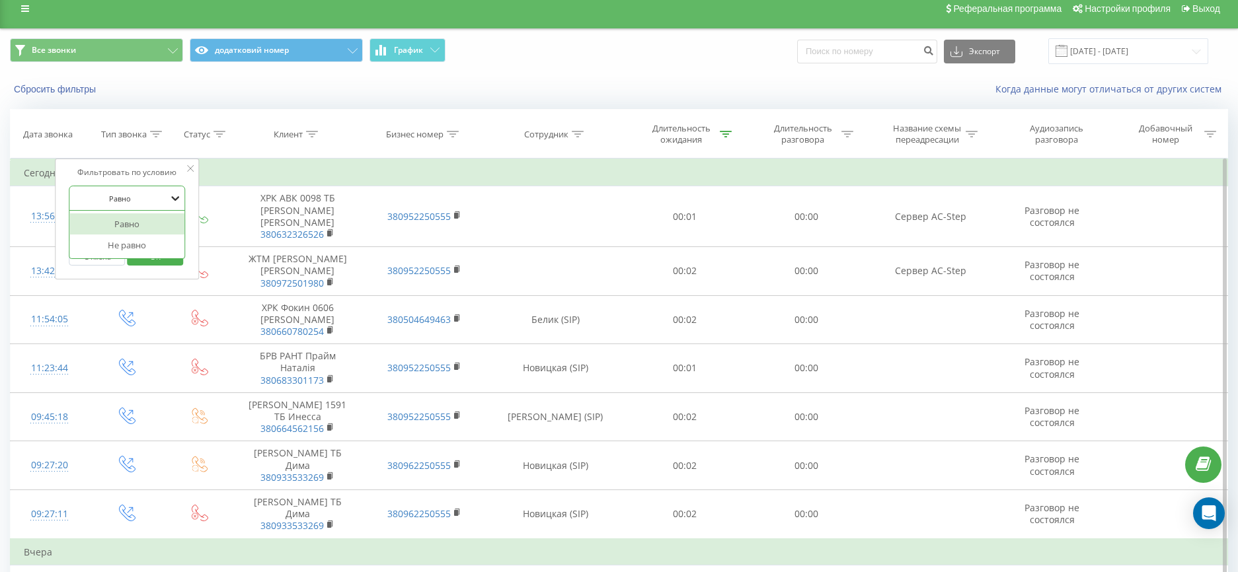
click at [177, 197] on icon at bounding box center [175, 198] width 13 height 13
click at [166, 198] on div at bounding box center [120, 198] width 94 height 13
click at [172, 230] on icon at bounding box center [175, 230] width 8 height 5
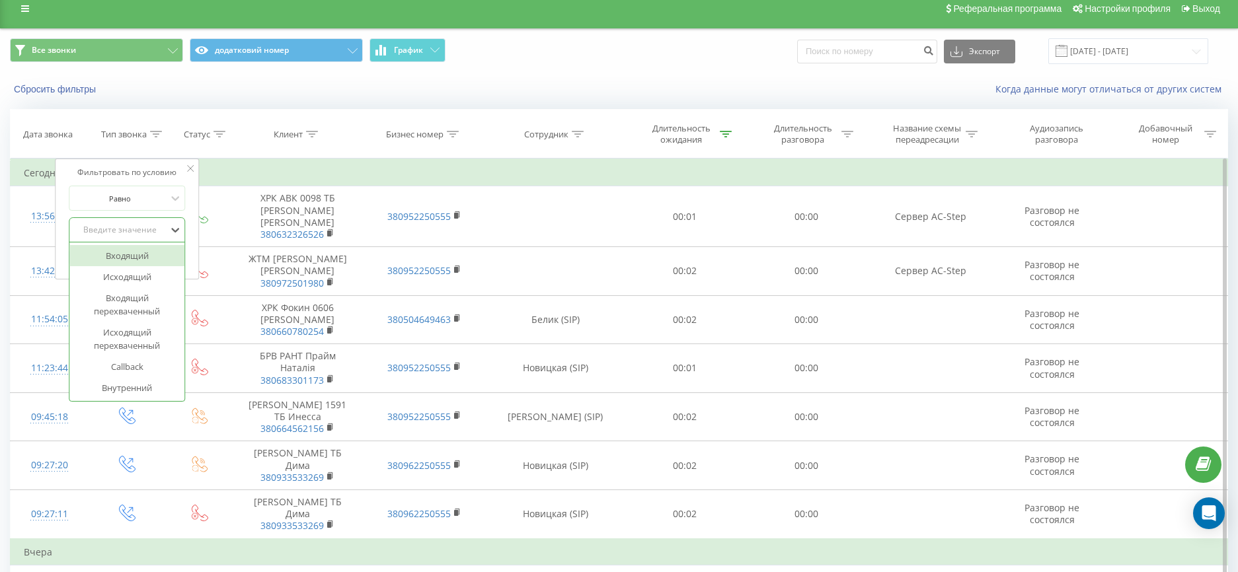
click at [146, 257] on div "Входящий" at bounding box center [127, 255] width 115 height 21
click at [165, 259] on span "OK" at bounding box center [155, 256] width 37 height 20
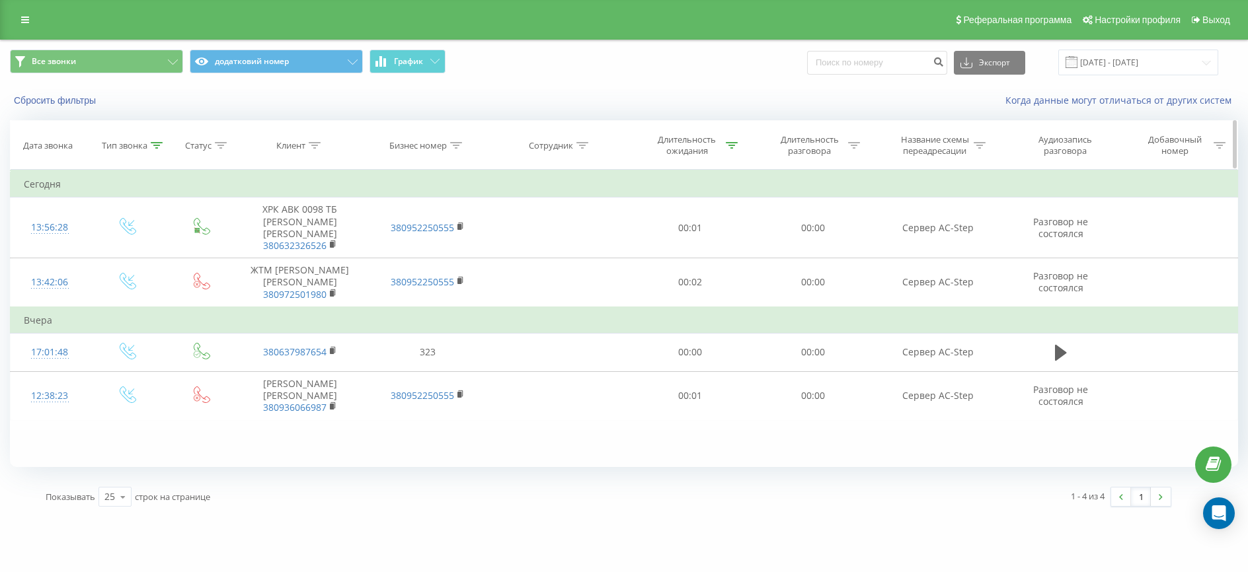
click at [735, 145] on icon at bounding box center [732, 145] width 12 height 7
drag, startPoint x: 681, startPoint y: 239, endPoint x: 620, endPoint y: 239, distance: 60.8
click at [620, 239] on div "Фильтровать по условию Меньше или равно 3 Отмена OK" at bounding box center [690, 229] width 144 height 119
click at [734, 264] on span "OK" at bounding box center [717, 266] width 37 height 20
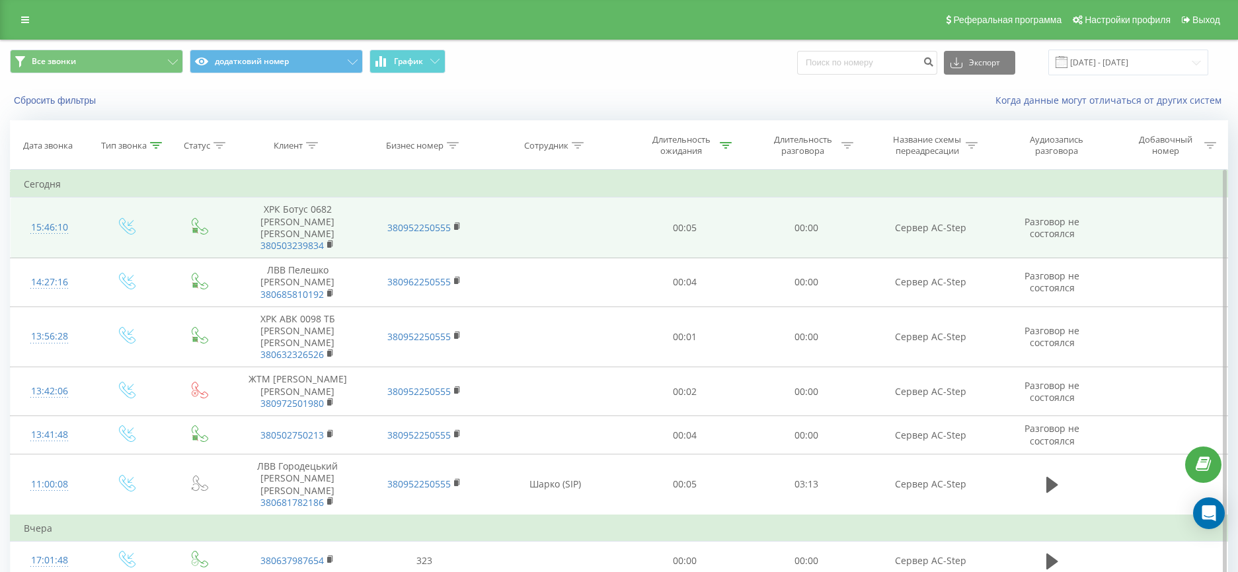
click at [196, 230] on icon at bounding box center [194, 230] width 1 height 1
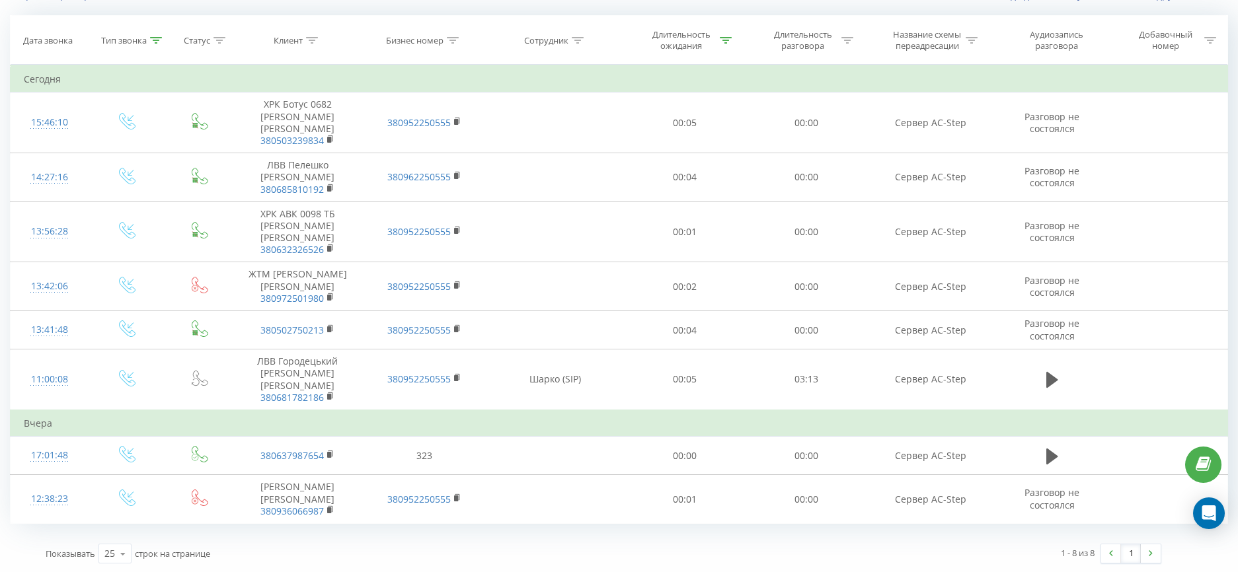
scroll to position [108, 0]
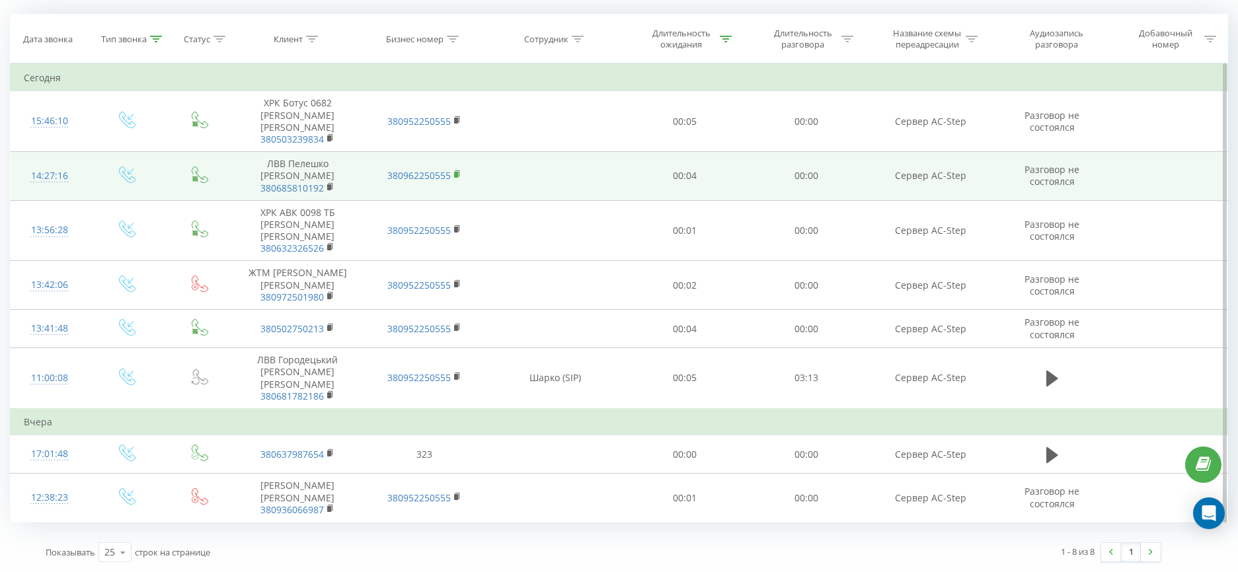
click at [459, 176] on icon at bounding box center [457, 173] width 5 height 6
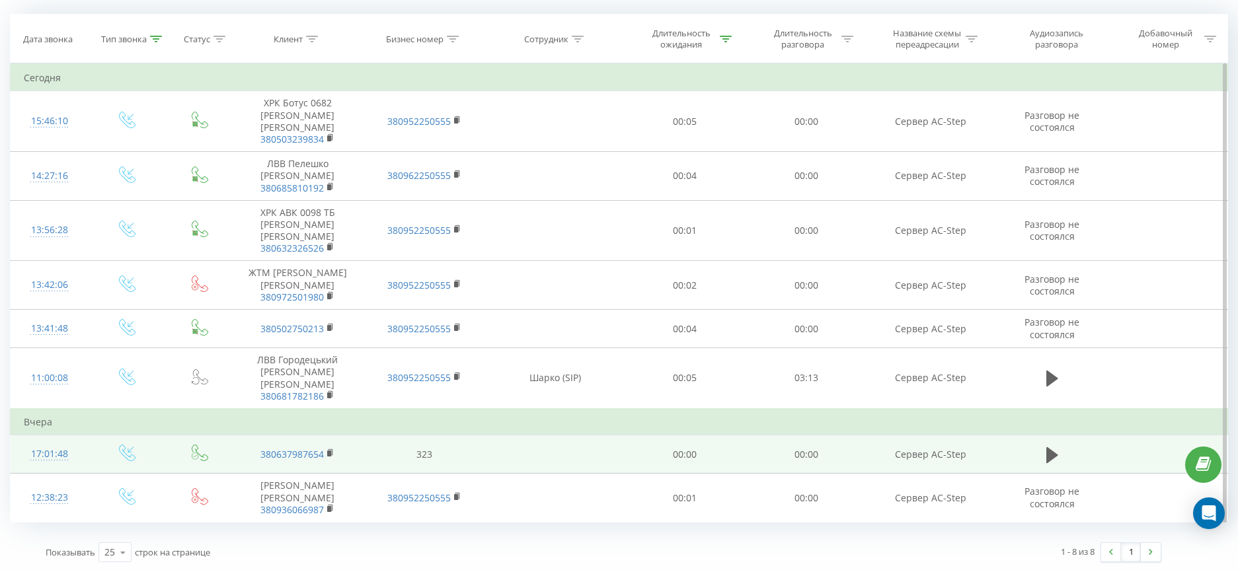
scroll to position [0, 0]
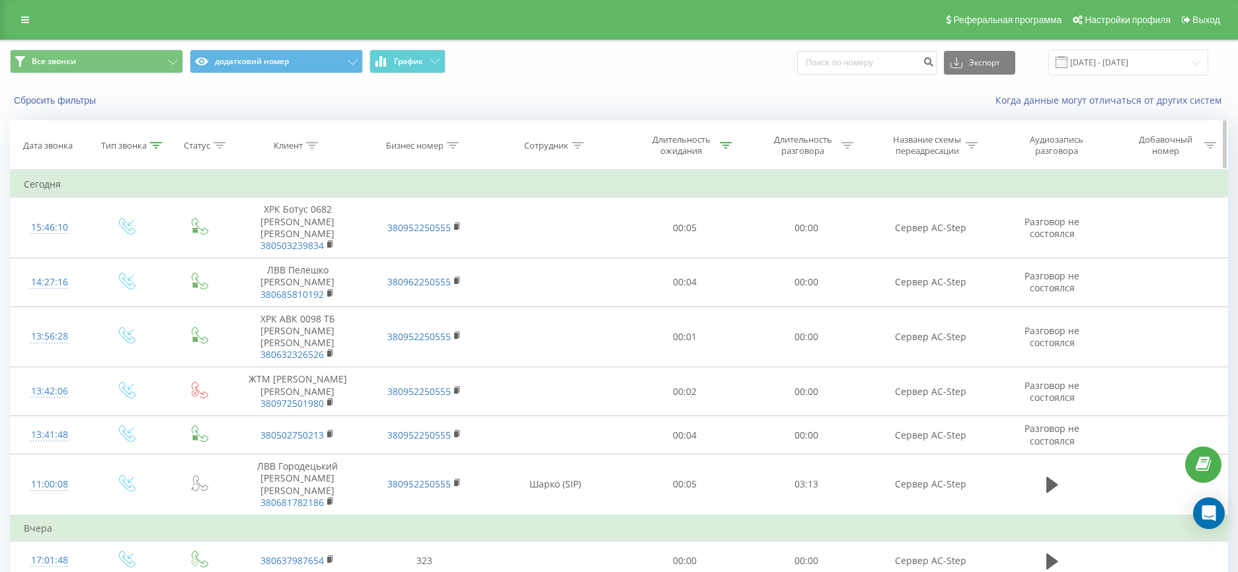
click at [850, 145] on icon at bounding box center [848, 145] width 12 height 7
click at [681, 142] on div "Длительность ожидания" at bounding box center [681, 145] width 71 height 22
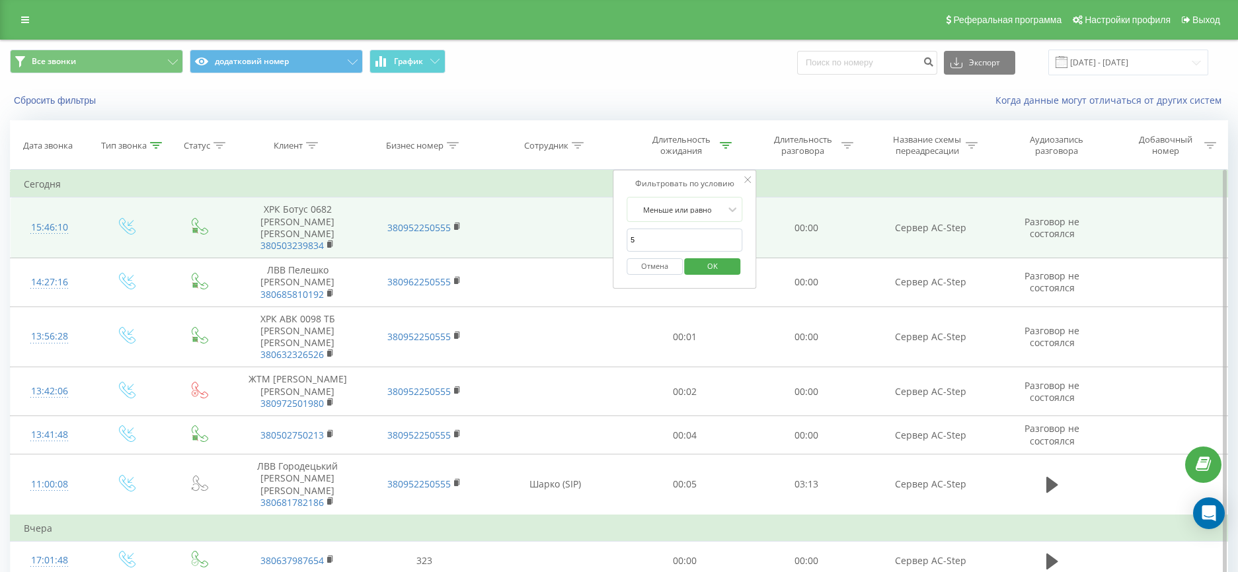
drag, startPoint x: 667, startPoint y: 241, endPoint x: 536, endPoint y: 244, distance: 131.5
click at [536, 244] on table "Фильтровать по условию Равно Входящий Отмена OK Фильтровать по условию Равно Вв…" at bounding box center [619, 399] width 1218 height 459
type input "10"
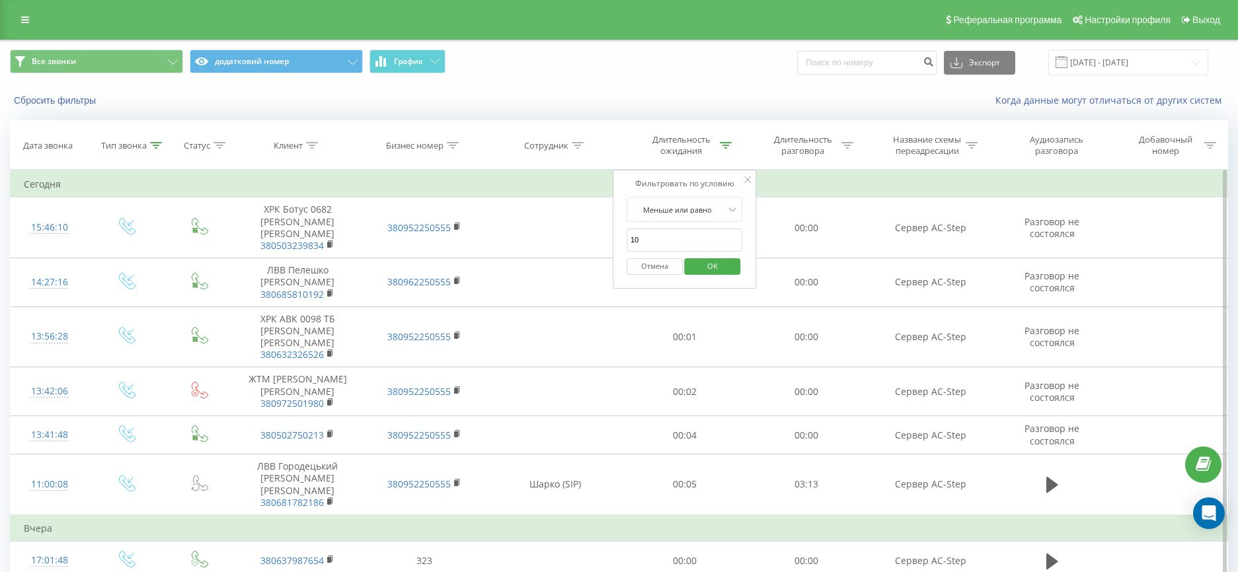
click at [724, 266] on span "OK" at bounding box center [712, 266] width 37 height 20
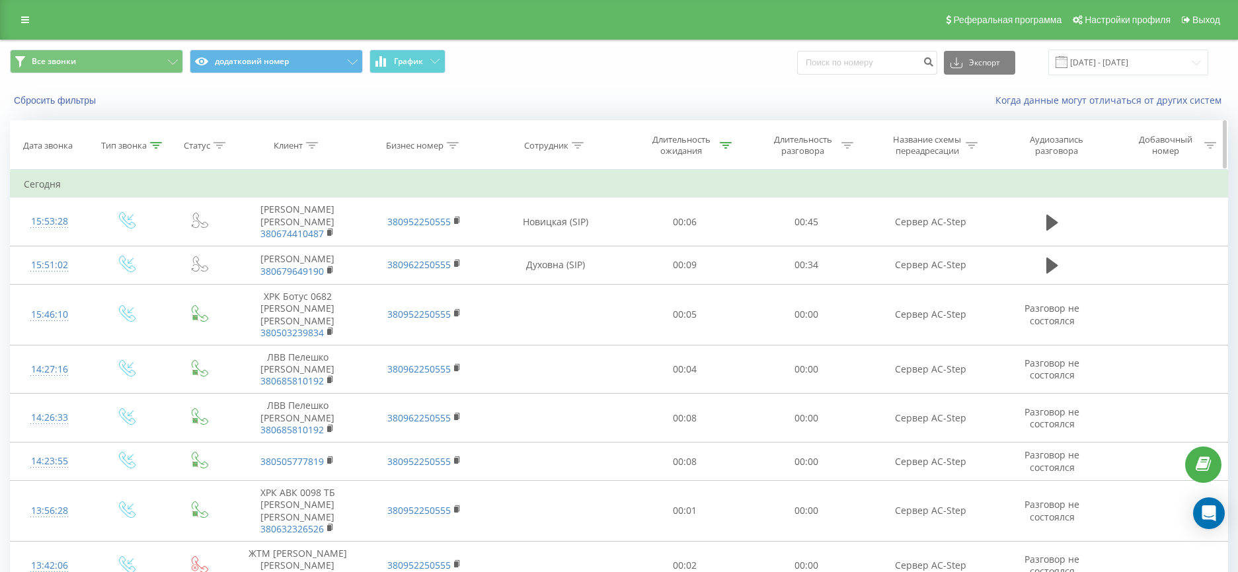
click at [848, 145] on icon at bounding box center [848, 145] width 12 height 7
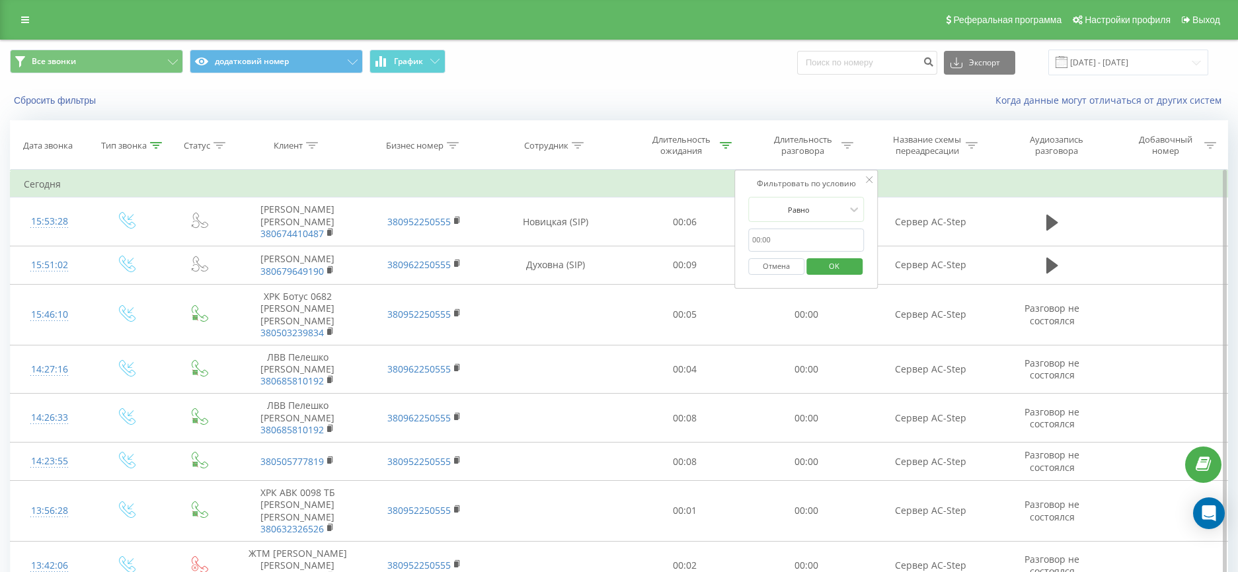
drag, startPoint x: 794, startPoint y: 240, endPoint x: 747, endPoint y: 238, distance: 47.0
click at [747, 238] on div "Фильтровать по условию Равно Отмена OK" at bounding box center [806, 229] width 144 height 119
click at [814, 242] on input "text" at bounding box center [806, 240] width 116 height 23
click at [856, 209] on icon at bounding box center [854, 209] width 8 height 5
click at [815, 237] on div "Равно" at bounding box center [806, 235] width 115 height 21
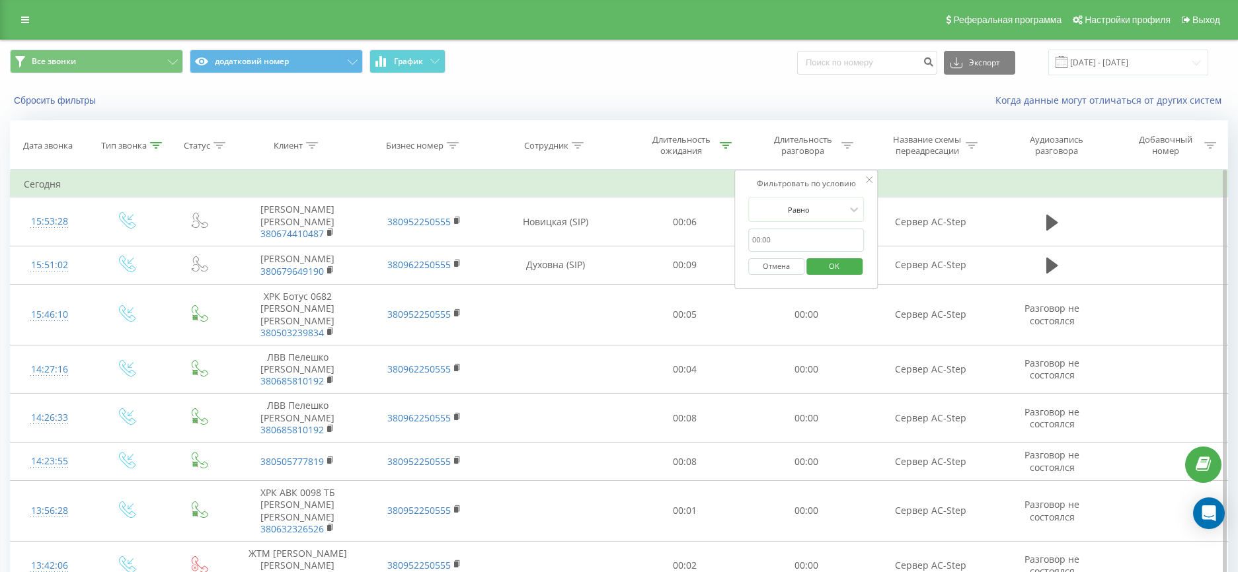
click at [834, 267] on span "OK" at bounding box center [833, 266] width 37 height 20
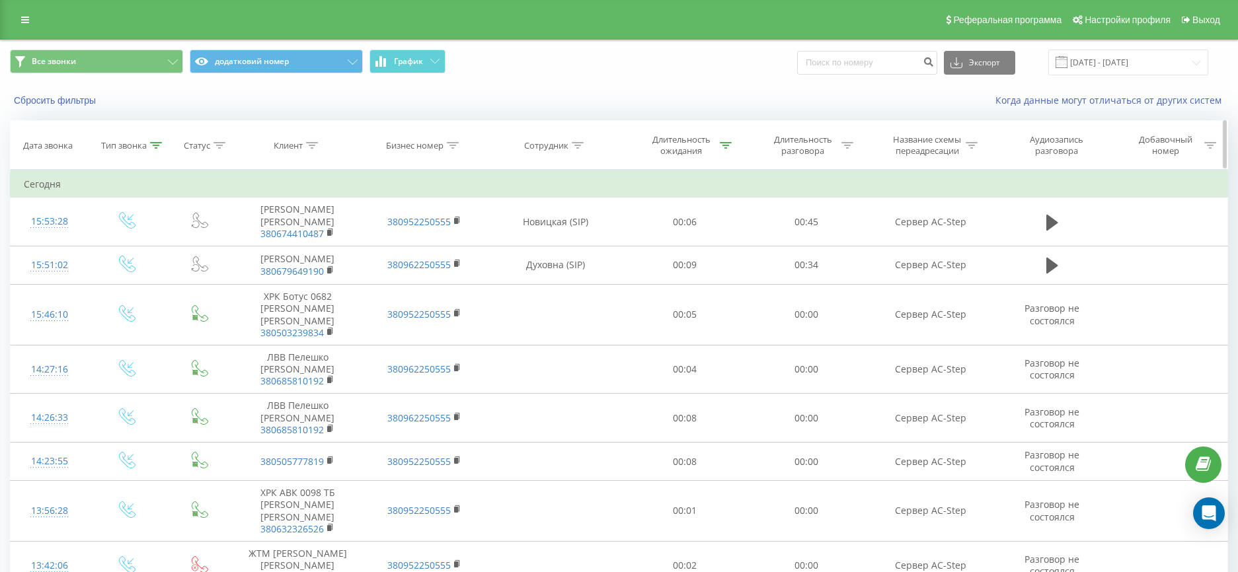
click at [846, 151] on div at bounding box center [847, 145] width 12 height 11
click at [845, 209] on div at bounding box center [799, 210] width 94 height 13
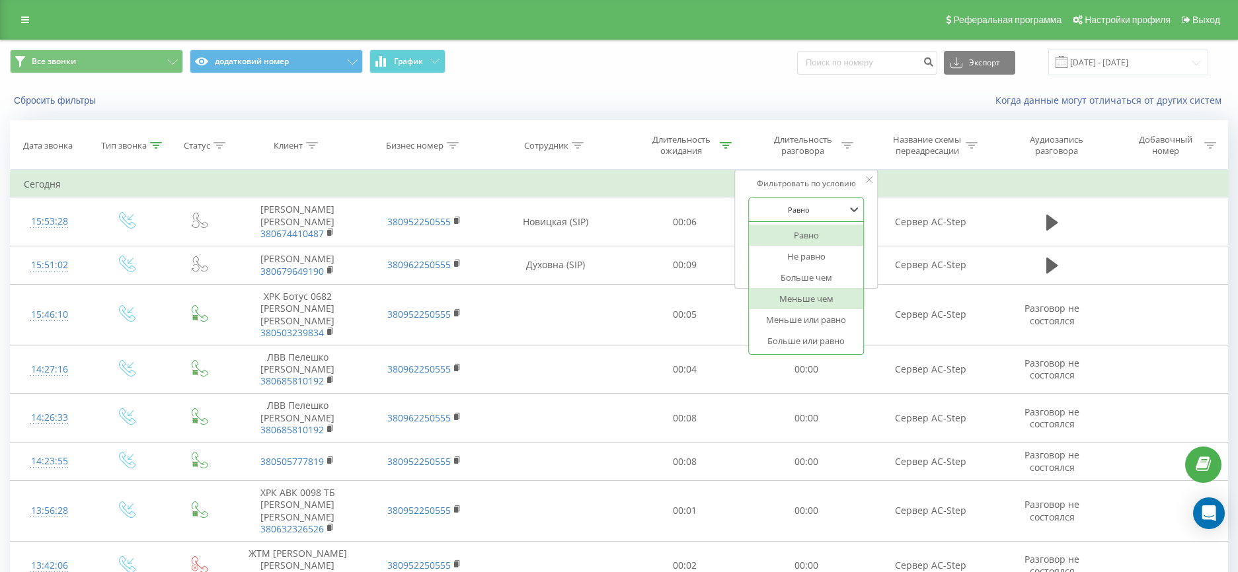
click at [815, 295] on div "Меньше чем" at bounding box center [806, 298] width 115 height 21
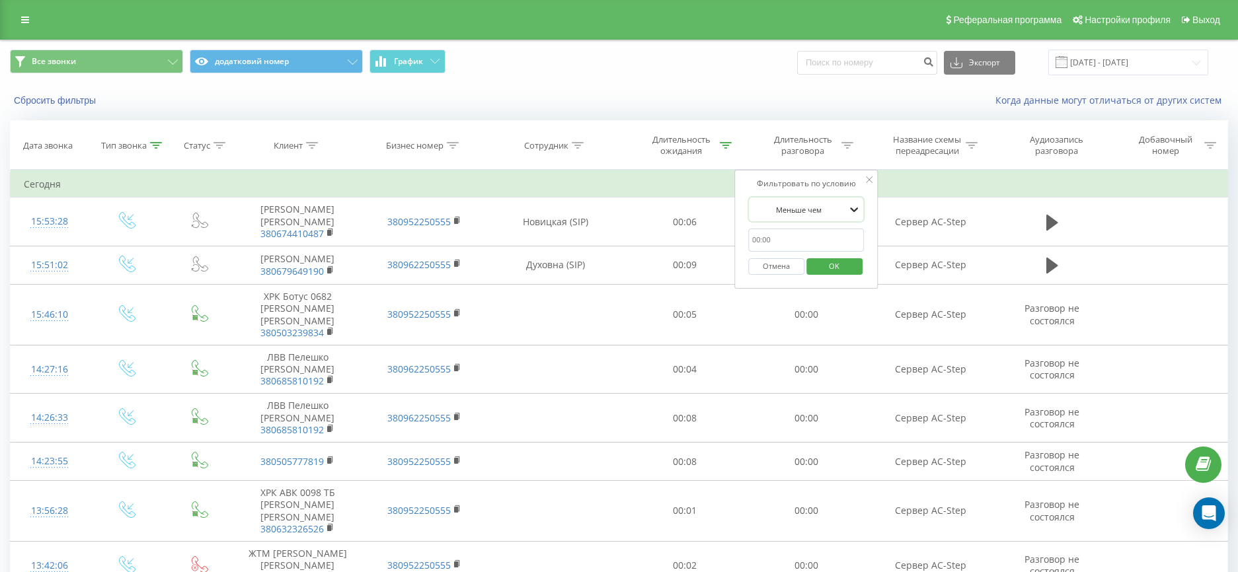
click at [855, 214] on icon at bounding box center [854, 209] width 13 height 13
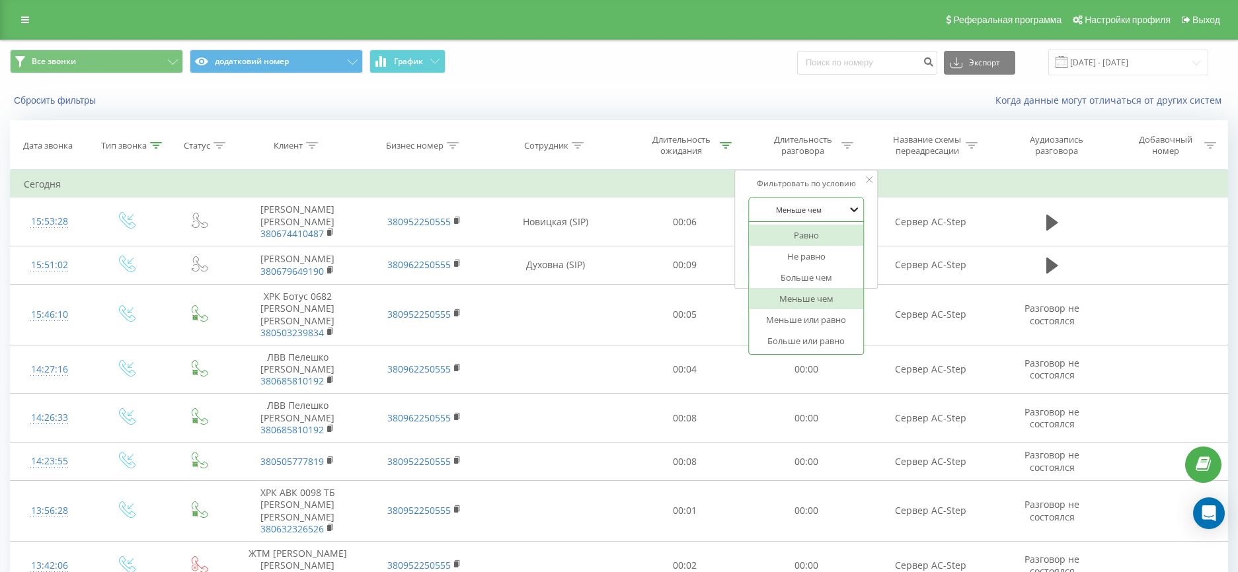
click at [850, 207] on icon at bounding box center [854, 209] width 13 height 13
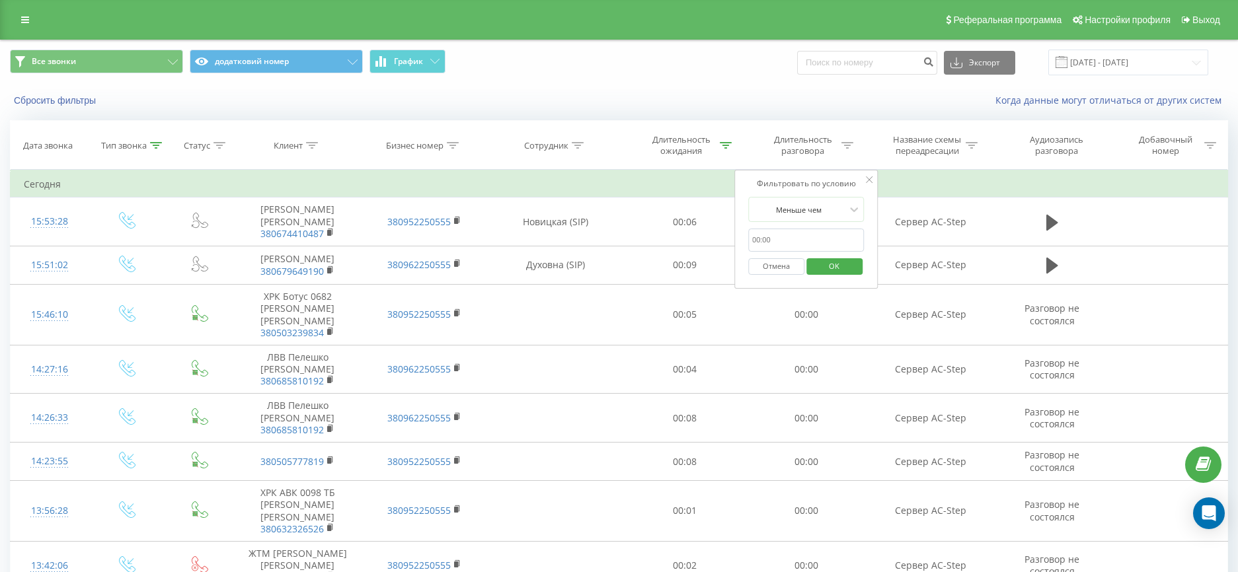
click at [814, 241] on input "text" at bounding box center [806, 240] width 116 height 23
type input "1"
click at [767, 284] on div "Фильтровать по условию Меньше чем 1 Отмена OK" at bounding box center [806, 229] width 144 height 119
click at [848, 265] on span "OK" at bounding box center [833, 266] width 37 height 20
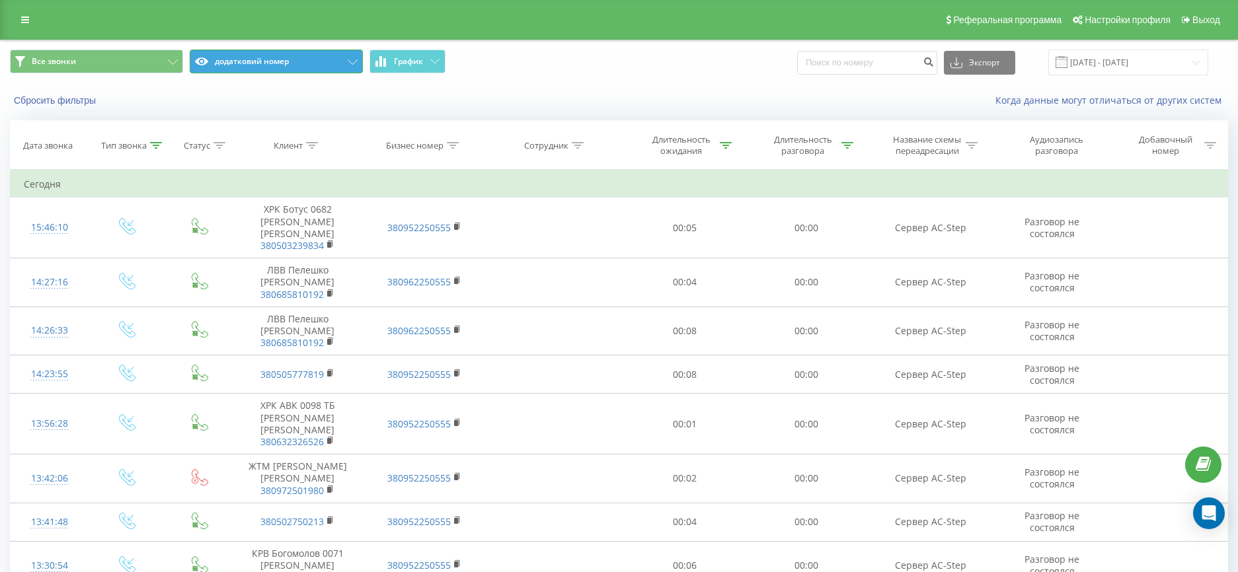
click at [346, 67] on button "додатковий номер" at bounding box center [276, 62] width 173 height 24
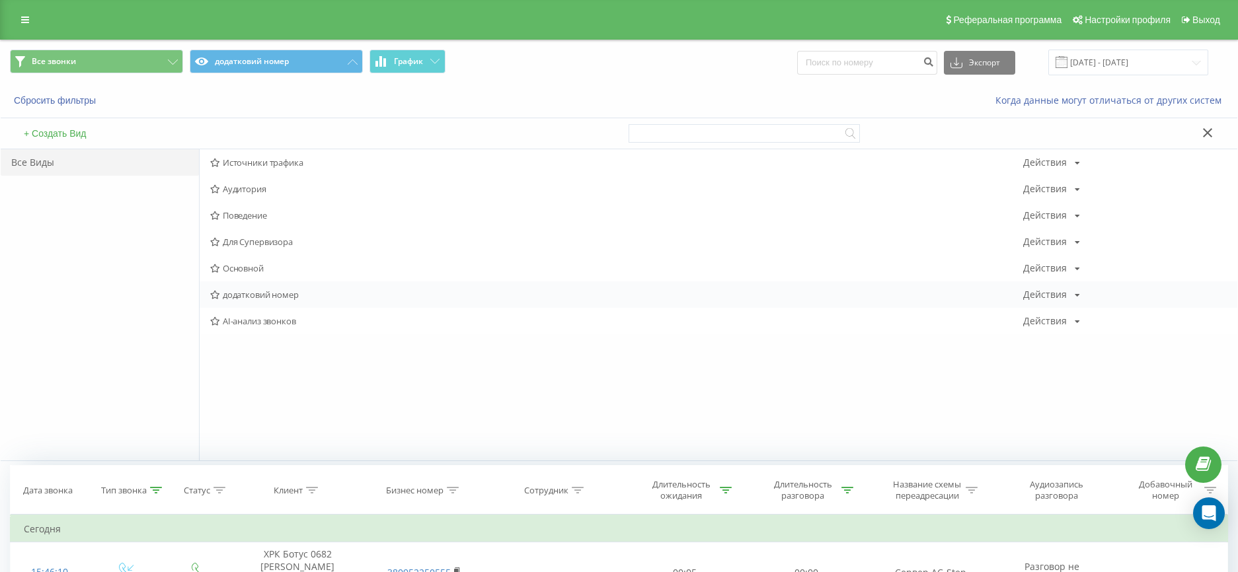
click at [250, 301] on div "додатковий номер Действия Редактировать Копировать Удалить По умолчанию Поделит…" at bounding box center [718, 294] width 1037 height 26
click at [264, 294] on span "додатковий номер" at bounding box center [616, 294] width 813 height 9
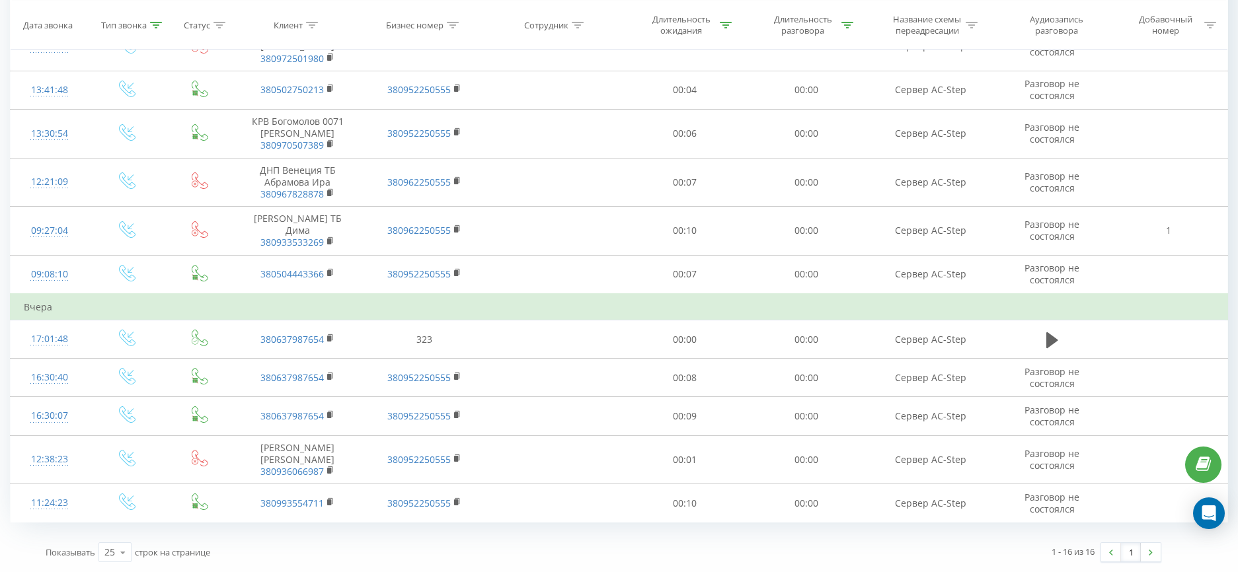
scroll to position [63, 0]
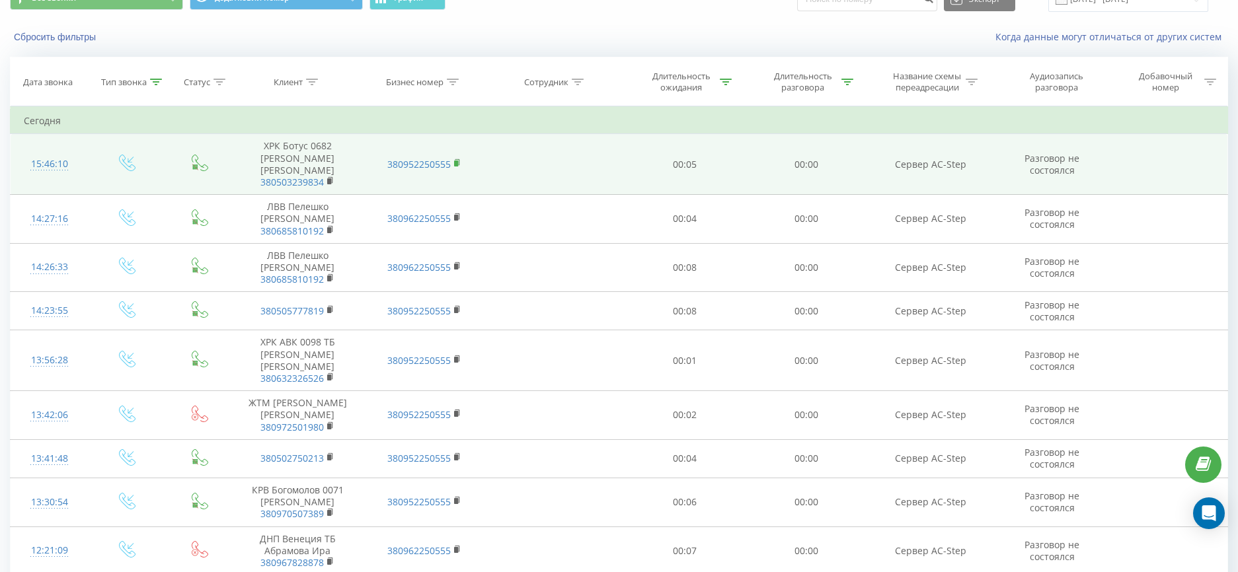
click at [455, 164] on rect at bounding box center [456, 164] width 4 height 6
click at [332, 180] on icon at bounding box center [330, 180] width 7 height 9
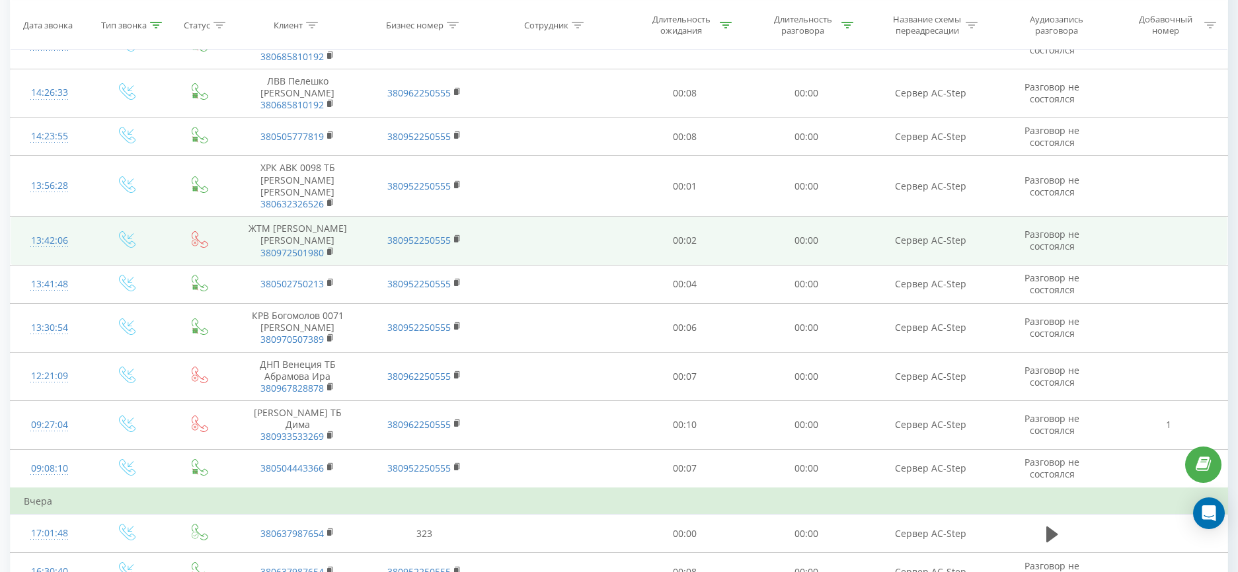
scroll to position [317, 0]
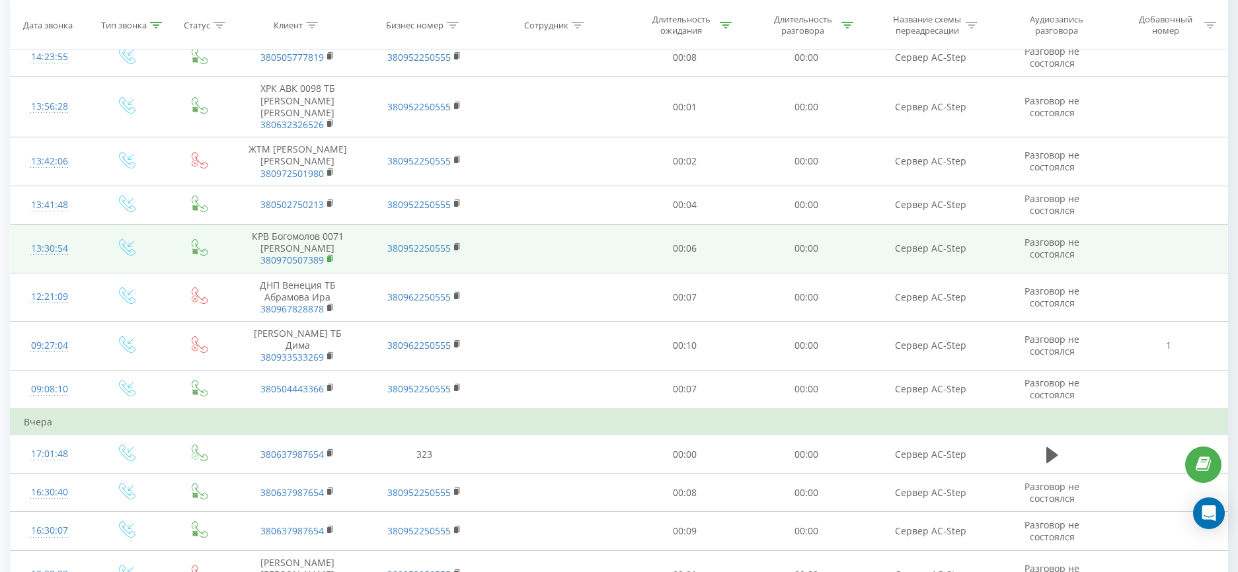
click at [331, 262] on rect at bounding box center [329, 259] width 4 height 6
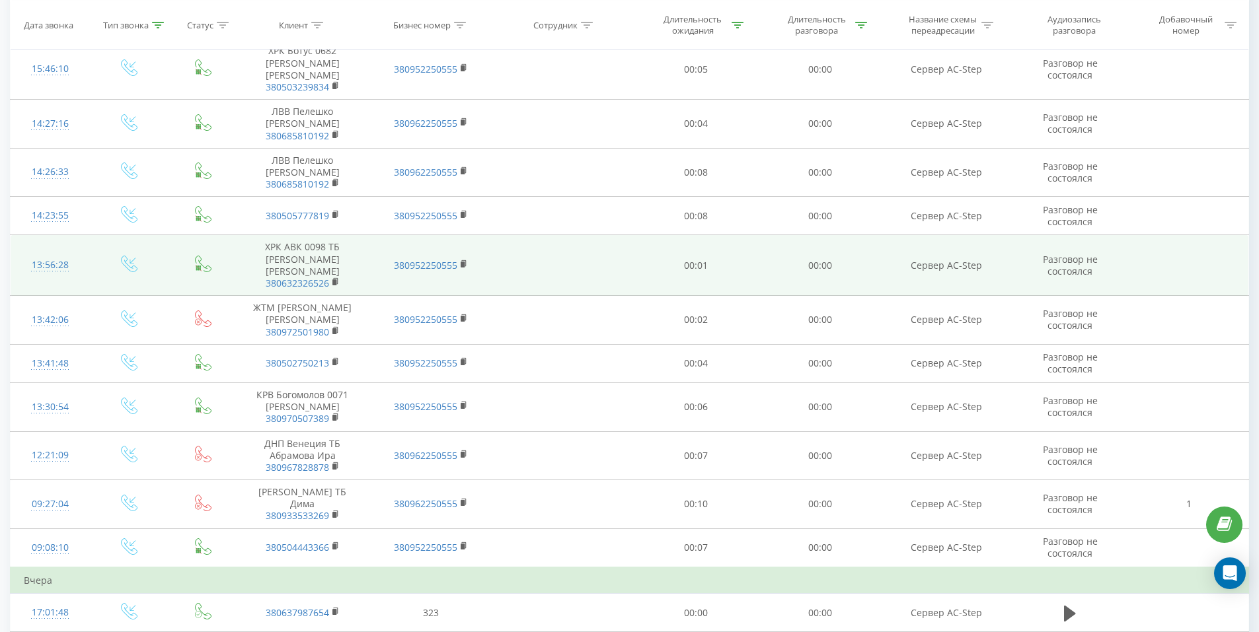
scroll to position [0, 0]
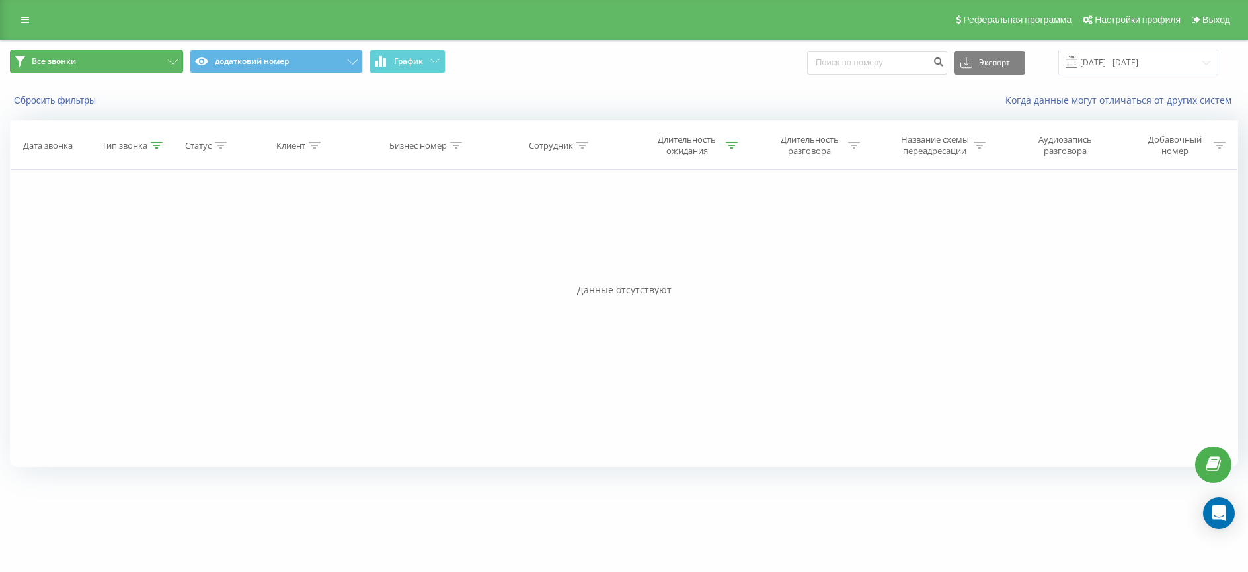
click at [120, 64] on button "Все звонки" at bounding box center [96, 62] width 173 height 24
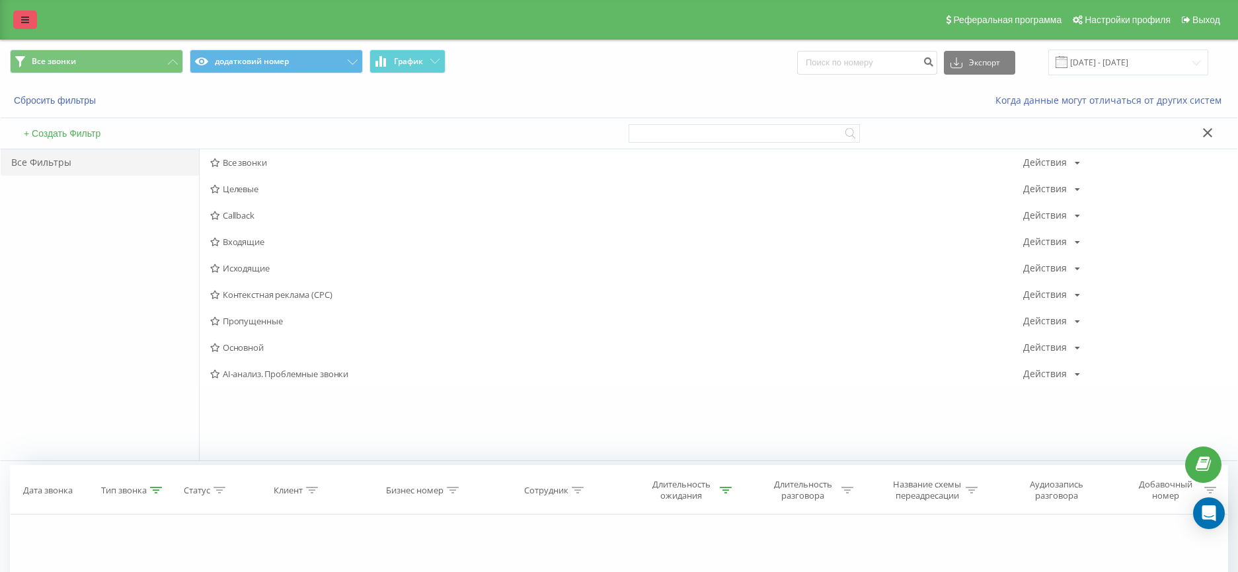
click at [27, 13] on link at bounding box center [25, 20] width 24 height 19
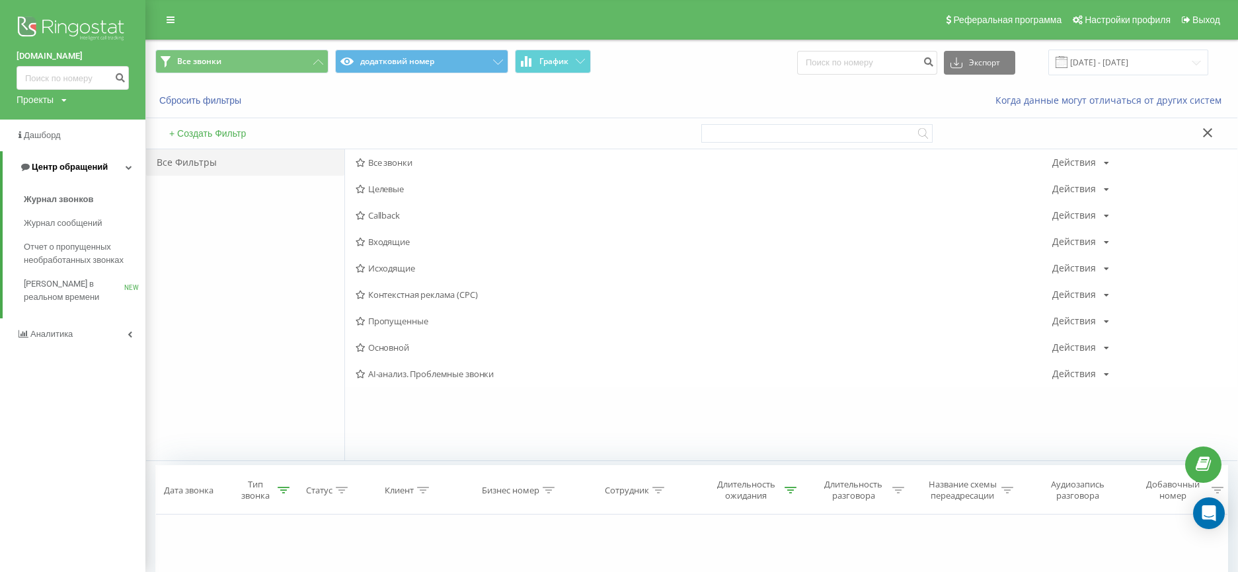
click at [49, 160] on link "Центр обращений" at bounding box center [74, 167] width 143 height 32
click at [49, 160] on link "Центр обращений" at bounding box center [72, 167] width 145 height 32
click at [48, 261] on span "Отчет о пропущенных необработанных звонках" at bounding box center [81, 254] width 115 height 26
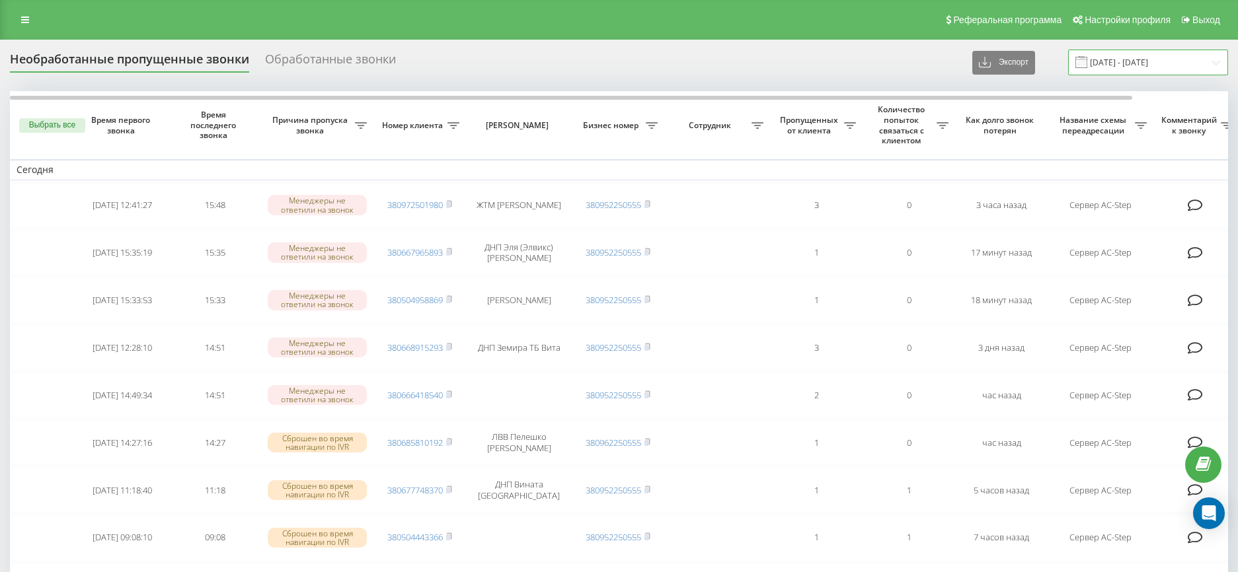
click at [1166, 60] on input "21.07.2025 - 21.08.2025" at bounding box center [1148, 63] width 160 height 26
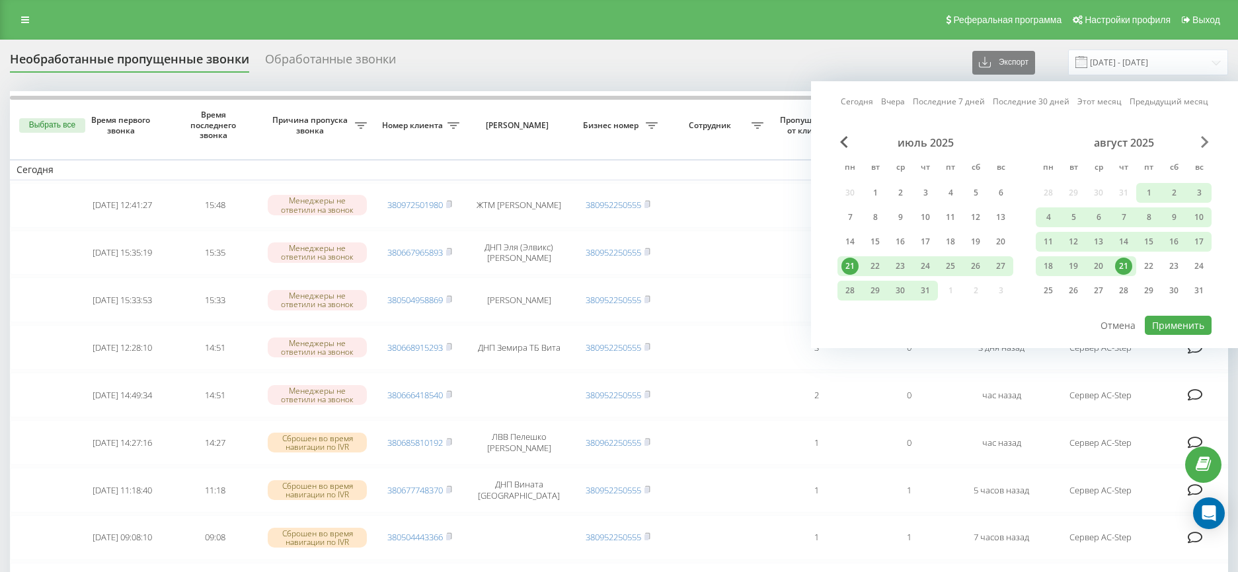
click at [1201, 143] on span "Next Month" at bounding box center [1205, 142] width 8 height 12
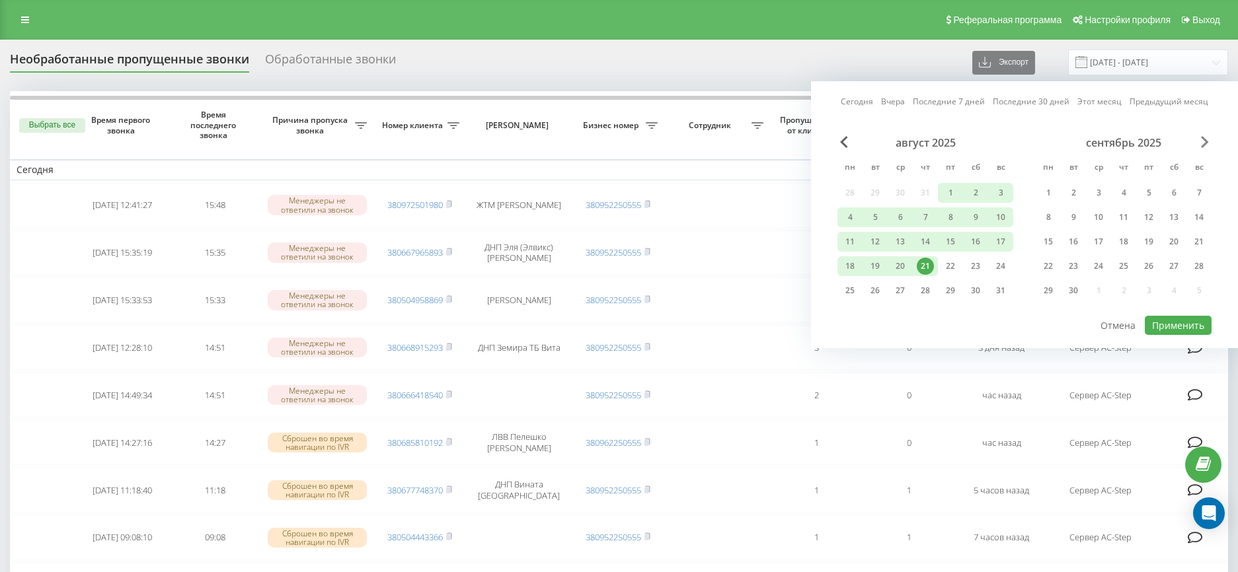
click at [1201, 143] on span "Next Month" at bounding box center [1205, 142] width 8 height 12
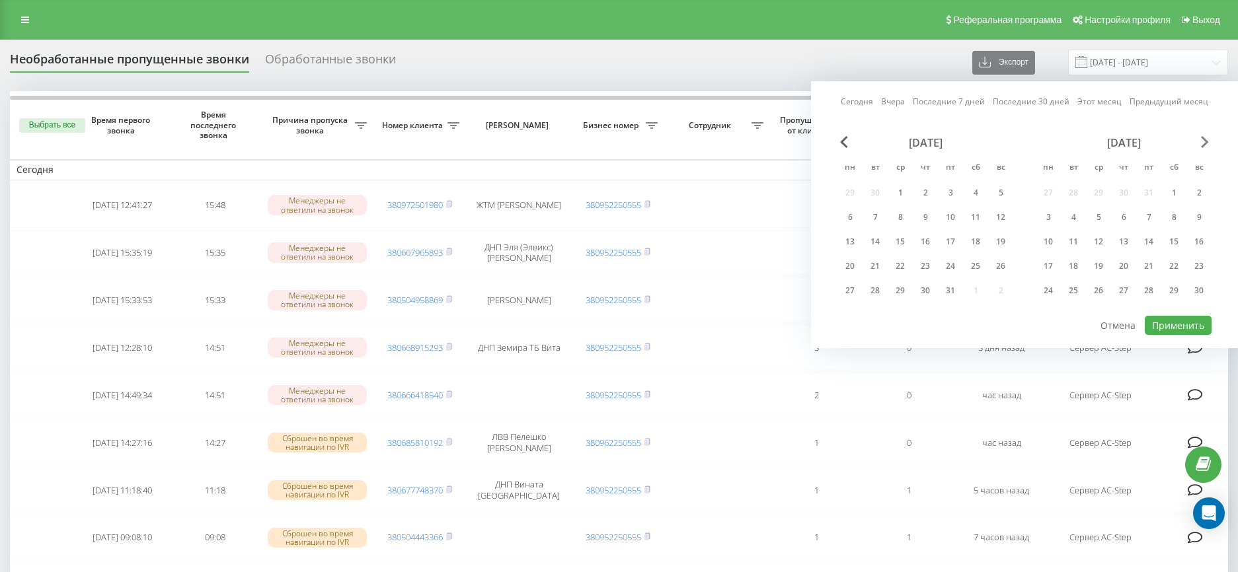
click at [1201, 143] on span "Next Month" at bounding box center [1205, 142] width 8 height 12
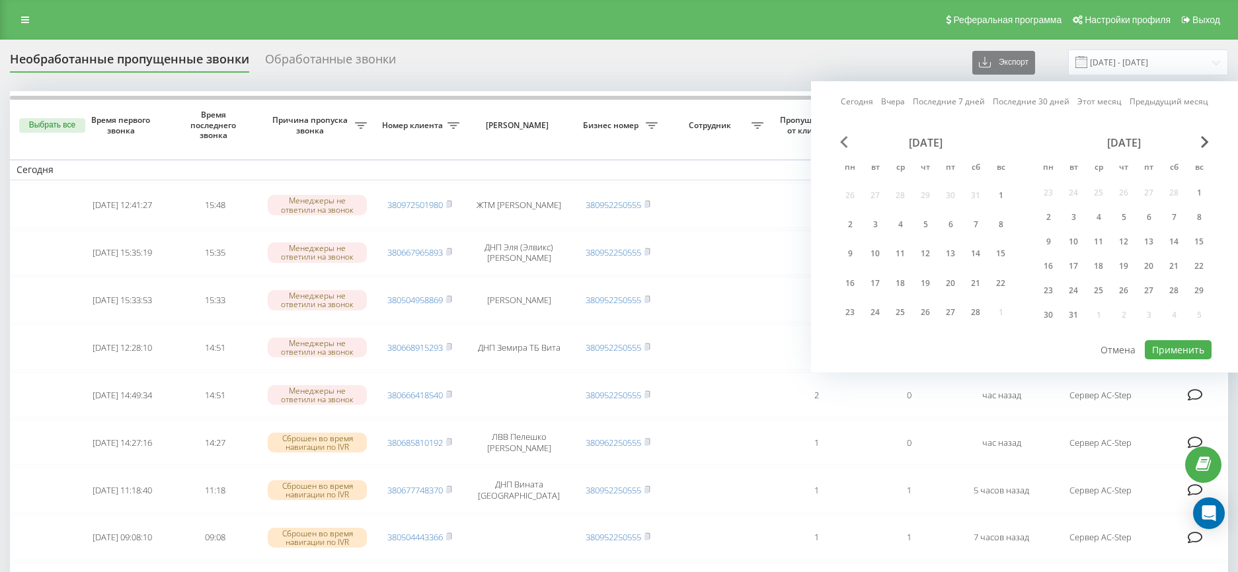
click at [842, 144] on span "Previous Month" at bounding box center [844, 142] width 8 height 12
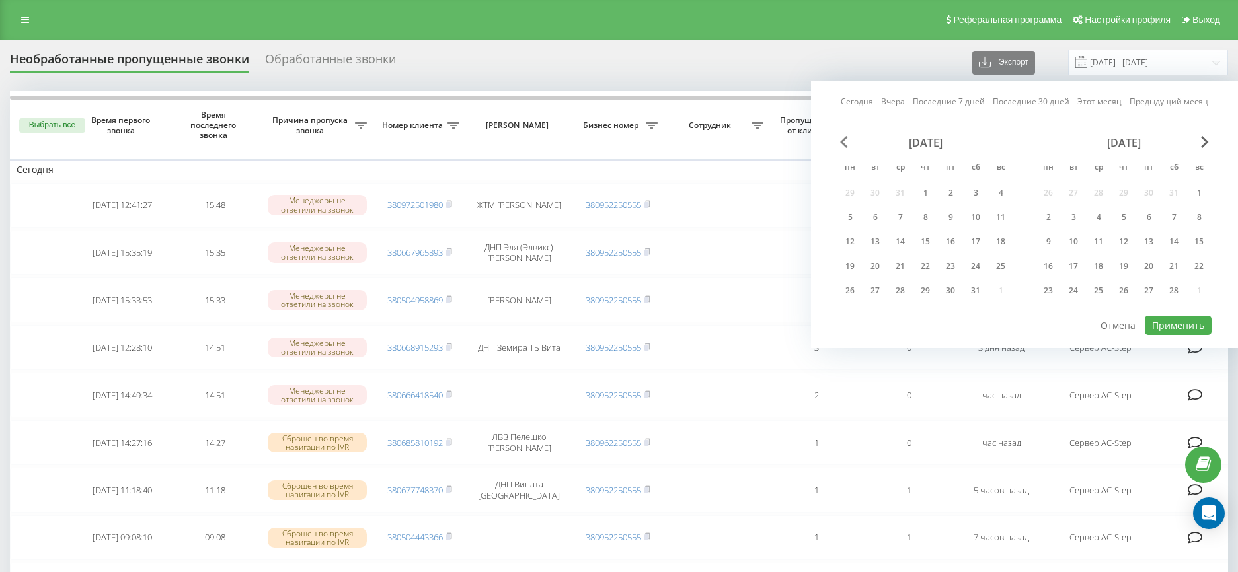
click at [842, 144] on span "Previous Month" at bounding box center [844, 142] width 8 height 12
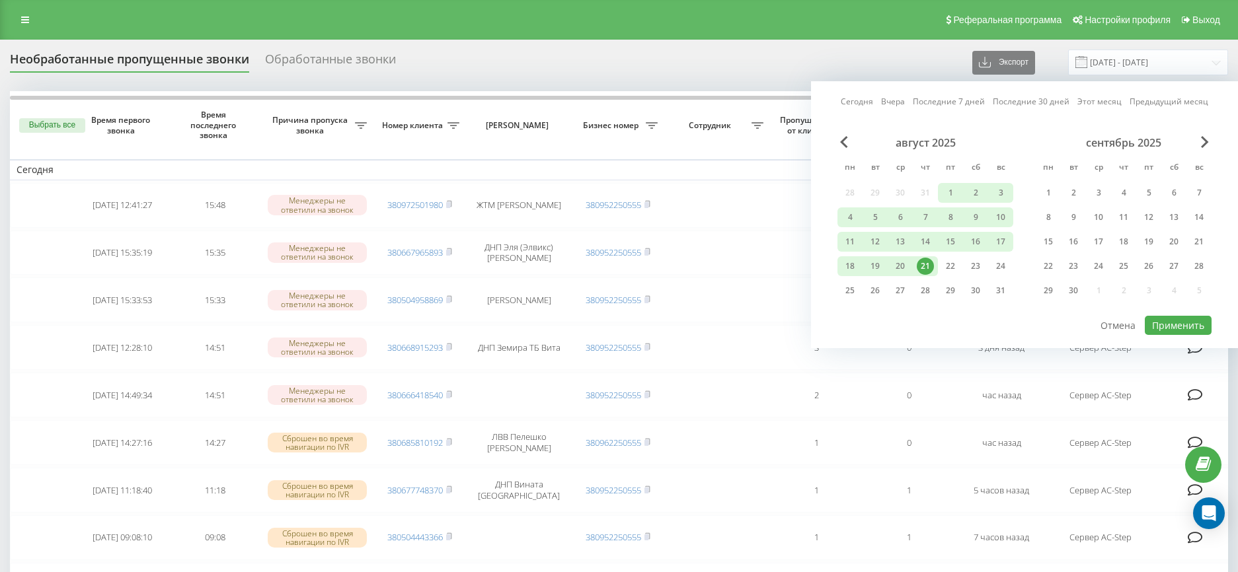
click at [932, 267] on div "21" at bounding box center [925, 266] width 17 height 17
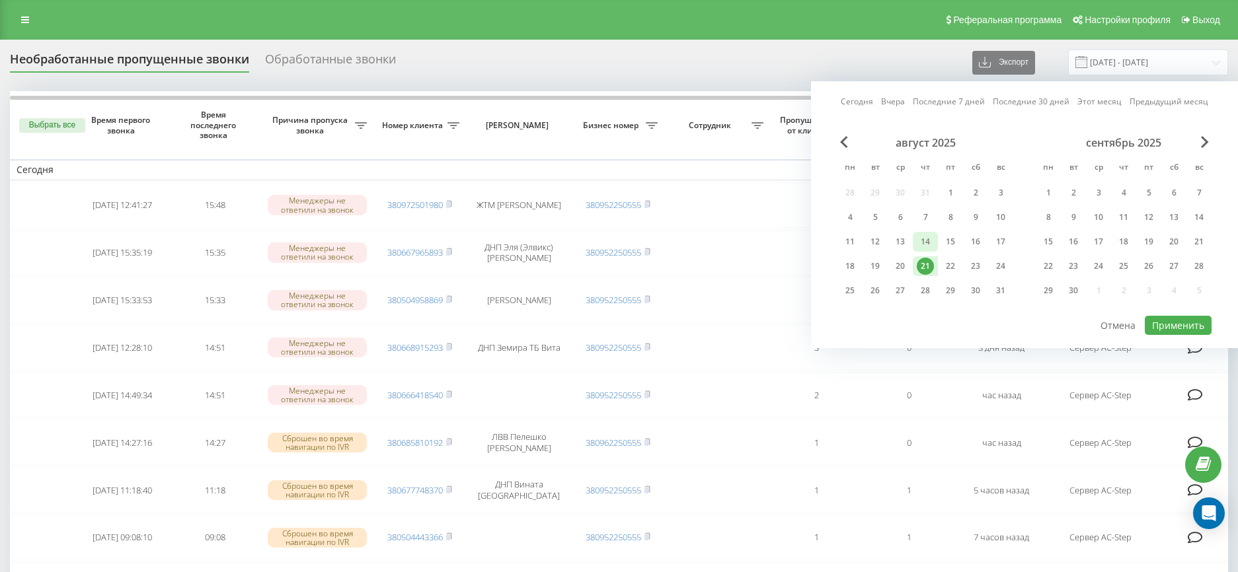
click at [924, 246] on div "14" at bounding box center [925, 241] width 17 height 17
click at [1168, 325] on button "Применить" at bounding box center [1177, 325] width 67 height 19
type input "14.08.2025 - 21.08.2025"
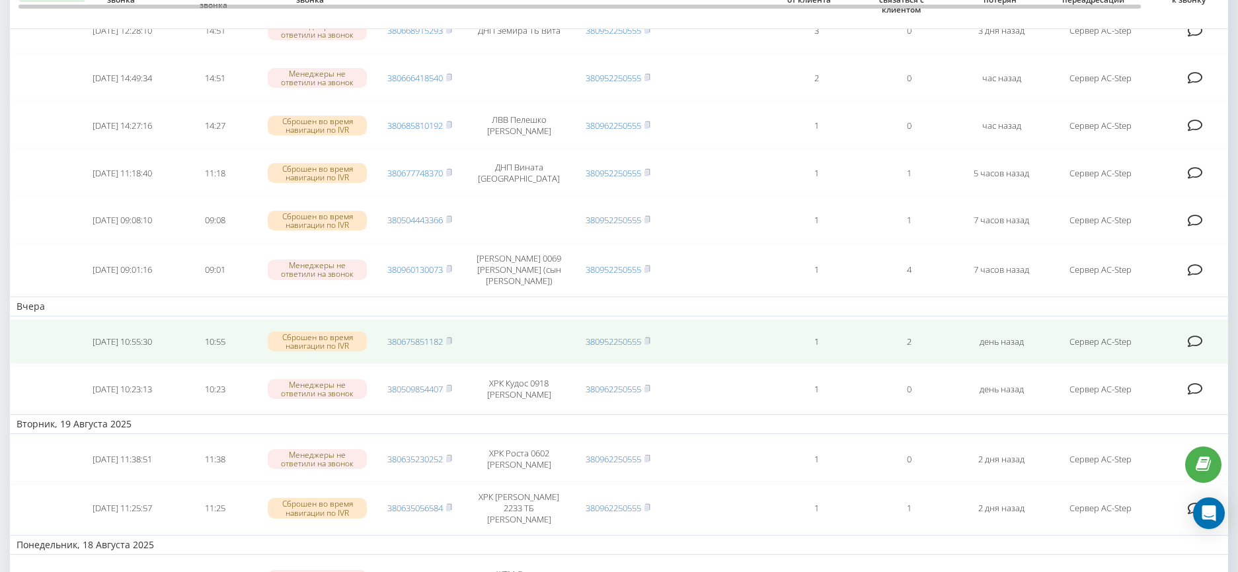
scroll to position [238, 0]
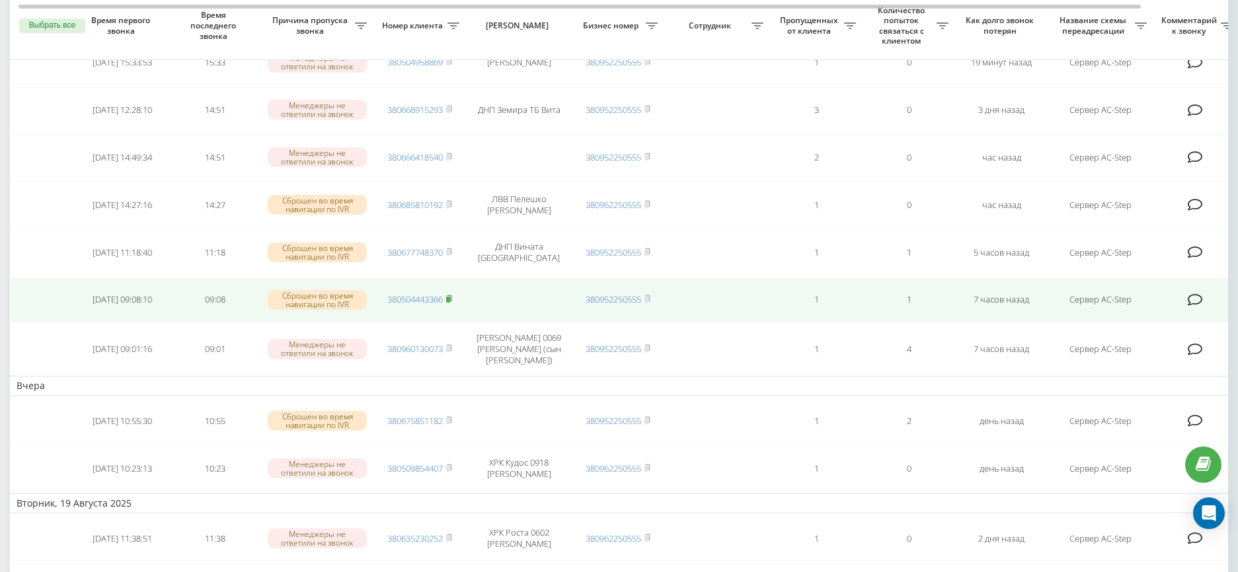
click at [450, 303] on rect at bounding box center [448, 300] width 4 height 6
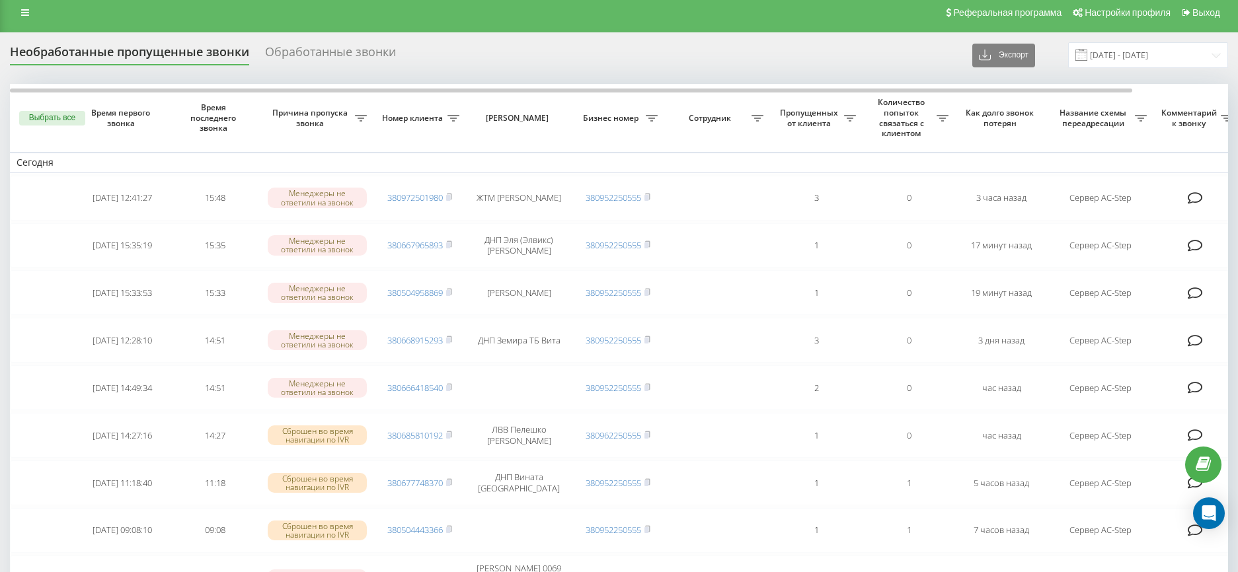
scroll to position [0, 0]
